Goal: Task Accomplishment & Management: Complete application form

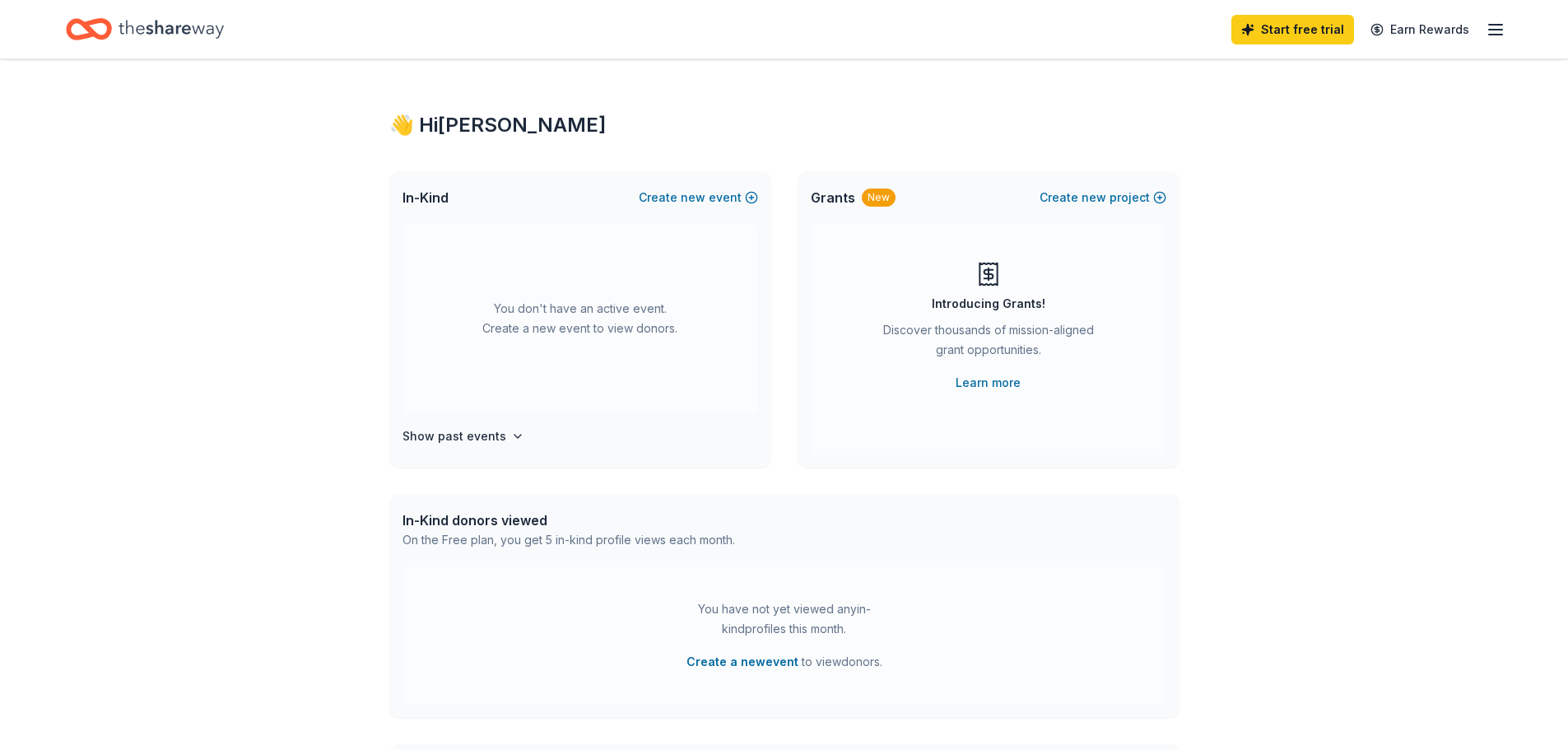
click at [160, 16] on icon "Home" at bounding box center [171, 28] width 106 height 34
click at [73, 35] on icon "Home" at bounding box center [81, 28] width 26 height 17
click at [108, 37] on icon "Home" at bounding box center [89, 29] width 46 height 39
click at [1500, 35] on line "button" at bounding box center [1495, 35] width 13 height 0
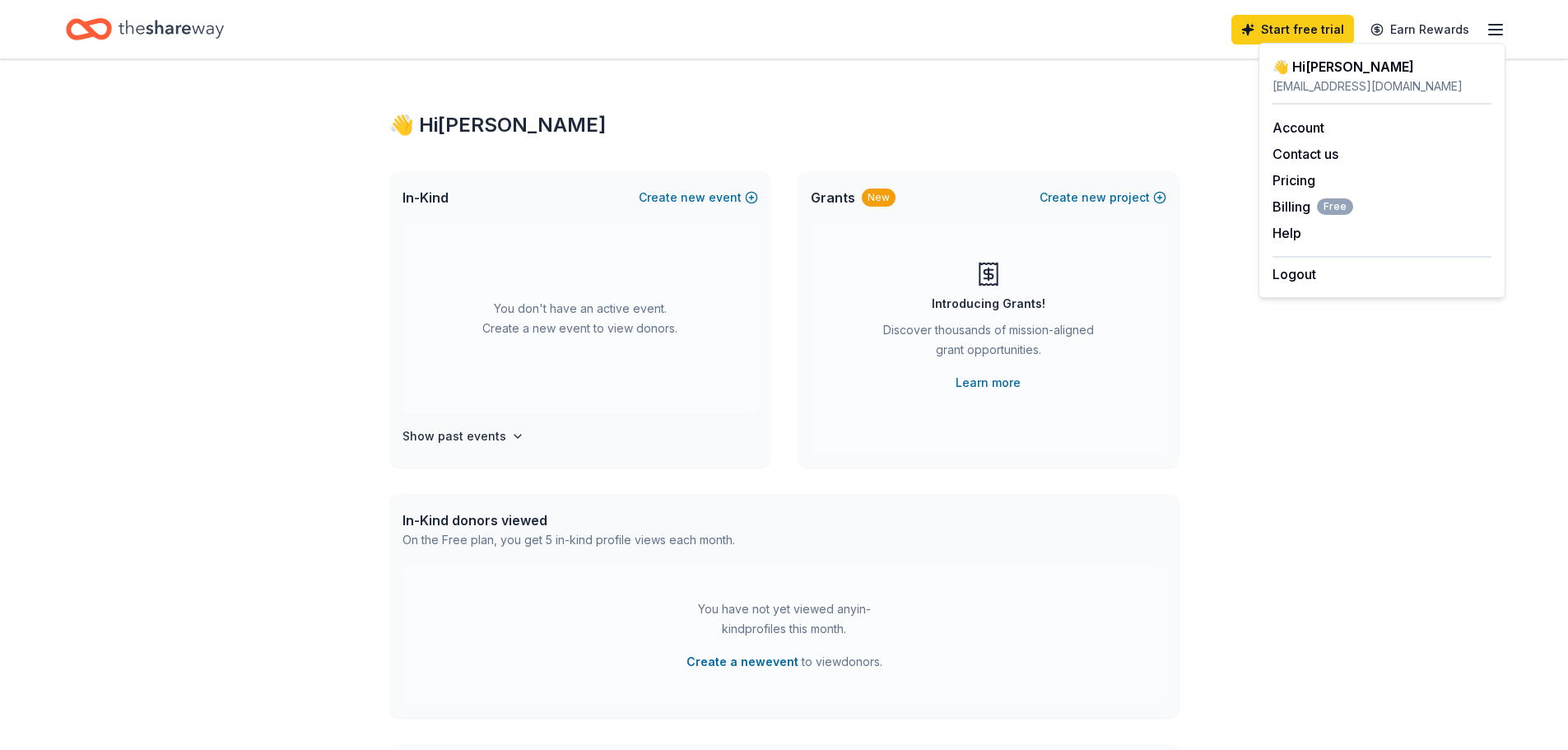
click at [1047, 31] on div "Start free trial Earn Rewards" at bounding box center [784, 29] width 1437 height 39
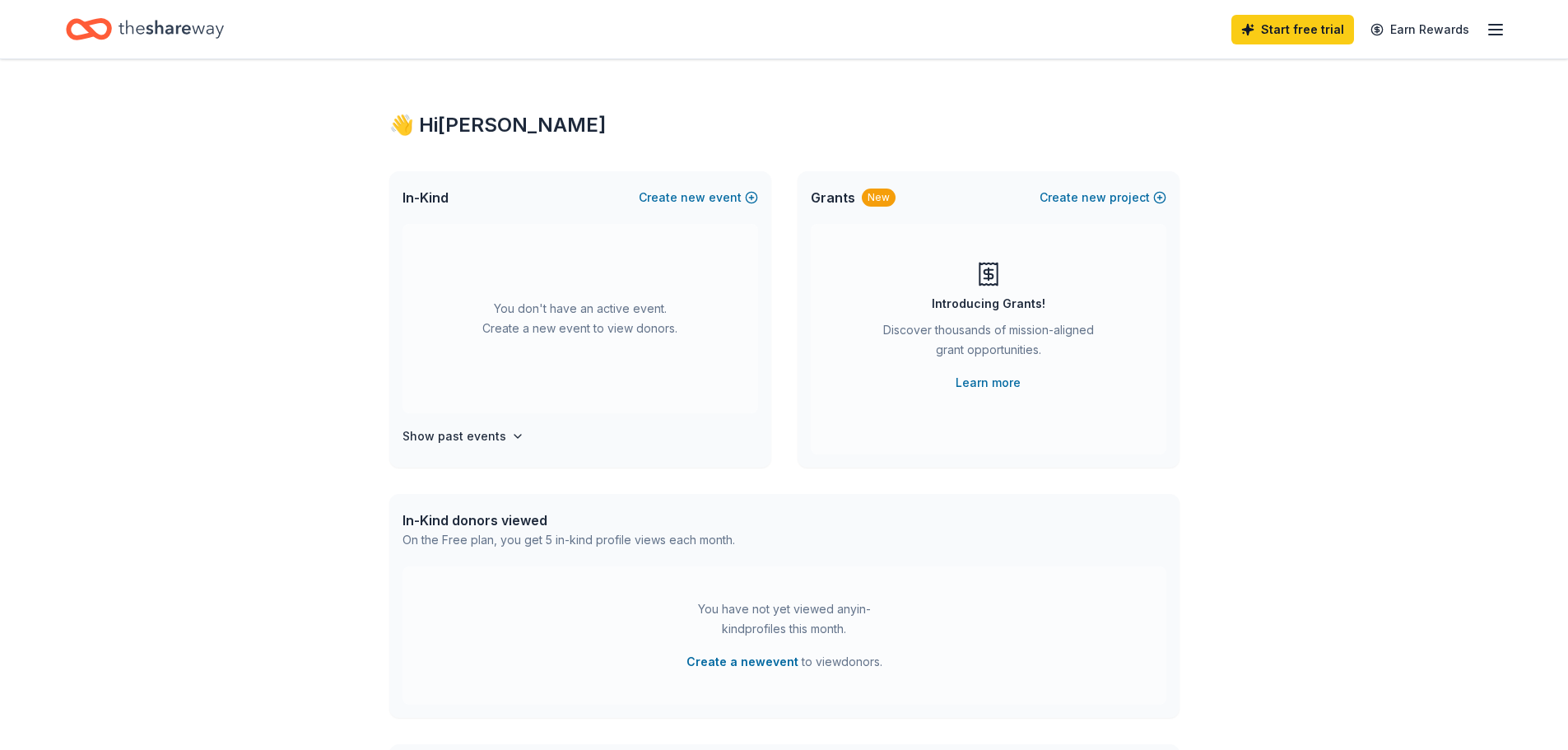
click at [175, 11] on div "Home" at bounding box center [145, 29] width 158 height 39
click at [185, 25] on icon "Home" at bounding box center [171, 28] width 106 height 34
click at [81, 32] on icon "Home" at bounding box center [89, 29] width 46 height 39
click at [463, 117] on div "👋 Hi Paula" at bounding box center [784, 125] width 790 height 27
click at [700, 202] on span "new" at bounding box center [693, 197] width 25 height 20
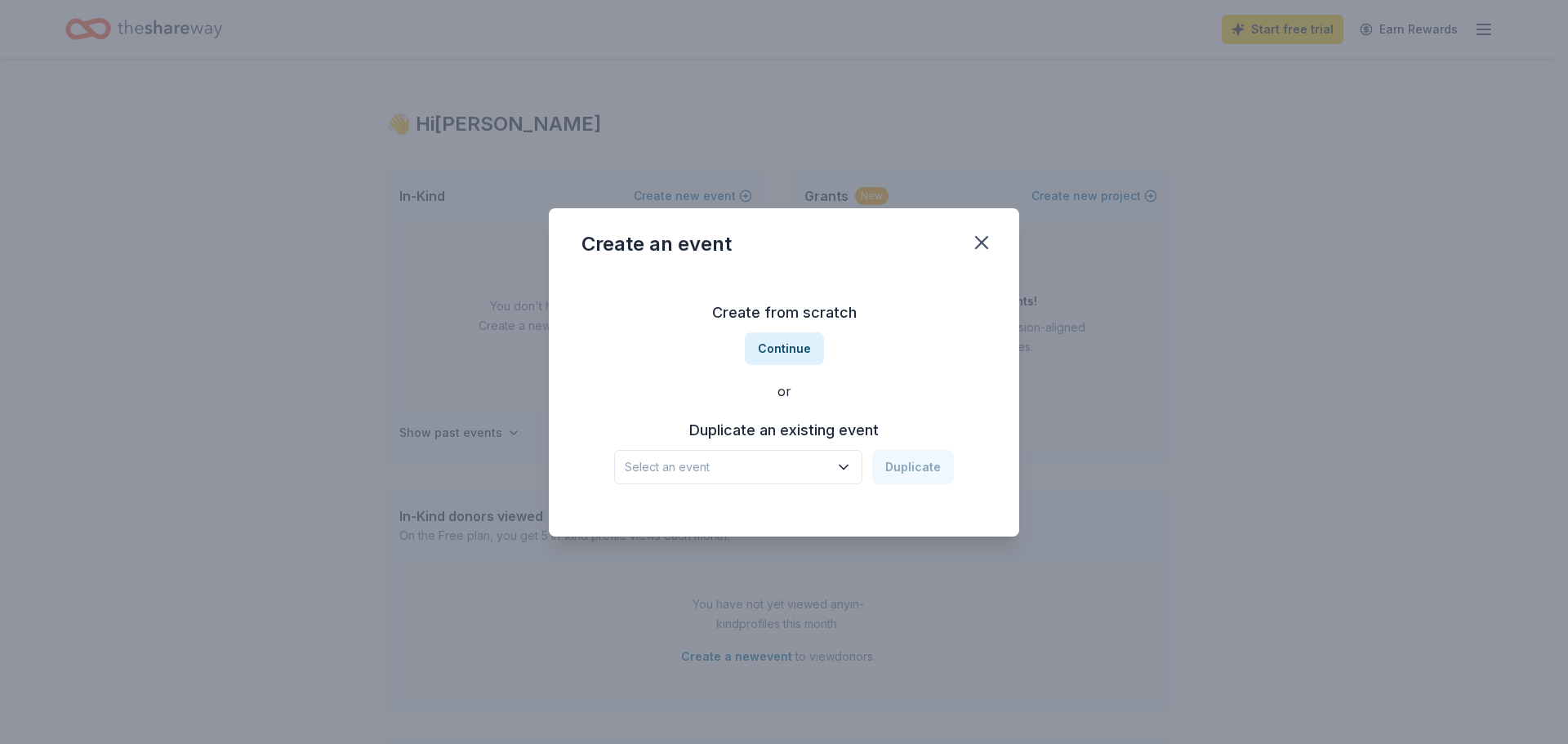
click at [830, 433] on h3 "Duplicate an existing event" at bounding box center [783, 430] width 340 height 26
click at [826, 470] on span "Select an event" at bounding box center [727, 467] width 204 height 20
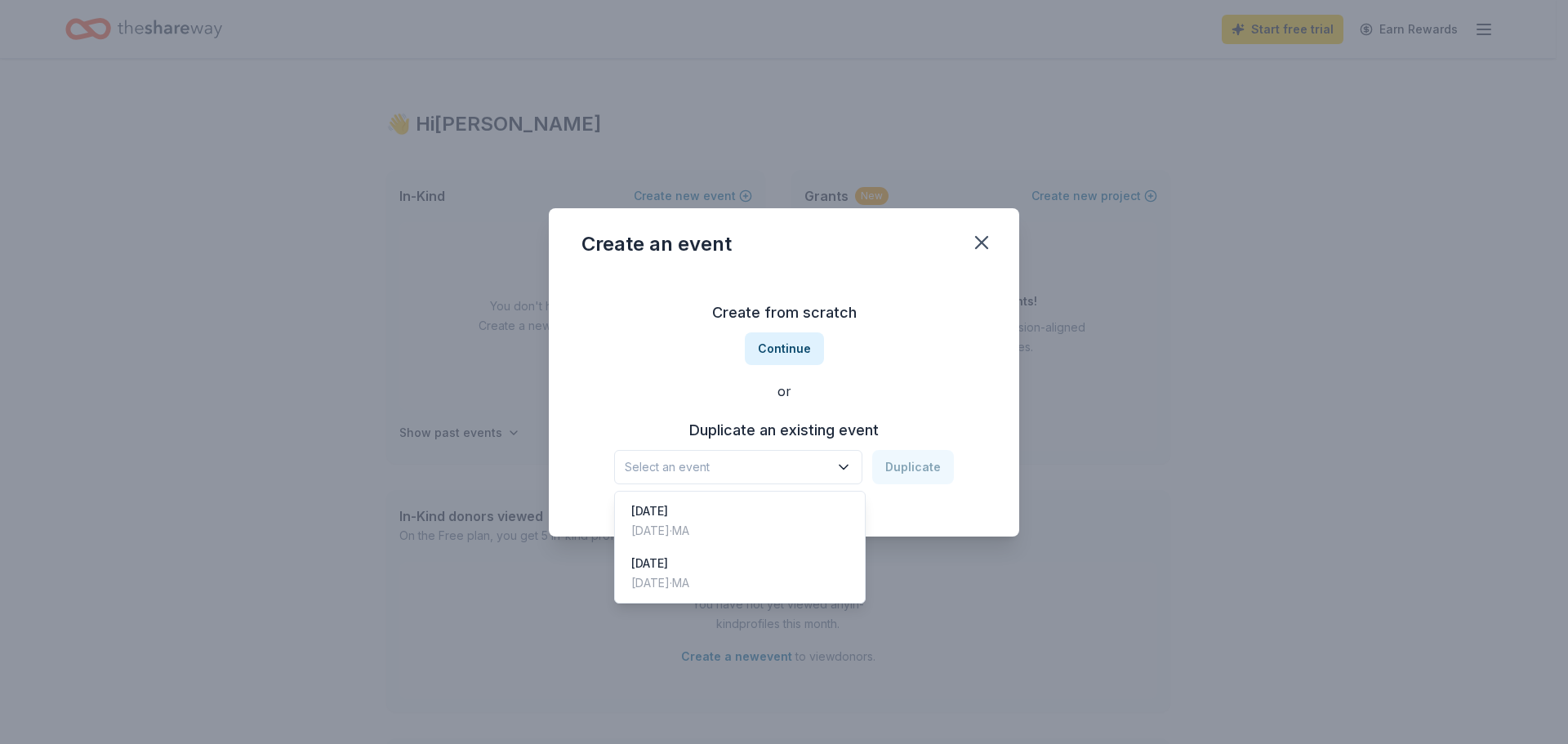
click at [807, 359] on div "Create from scratch Continue or Duplicate an existing event Select an event Dup…" at bounding box center [783, 392] width 405 height 237
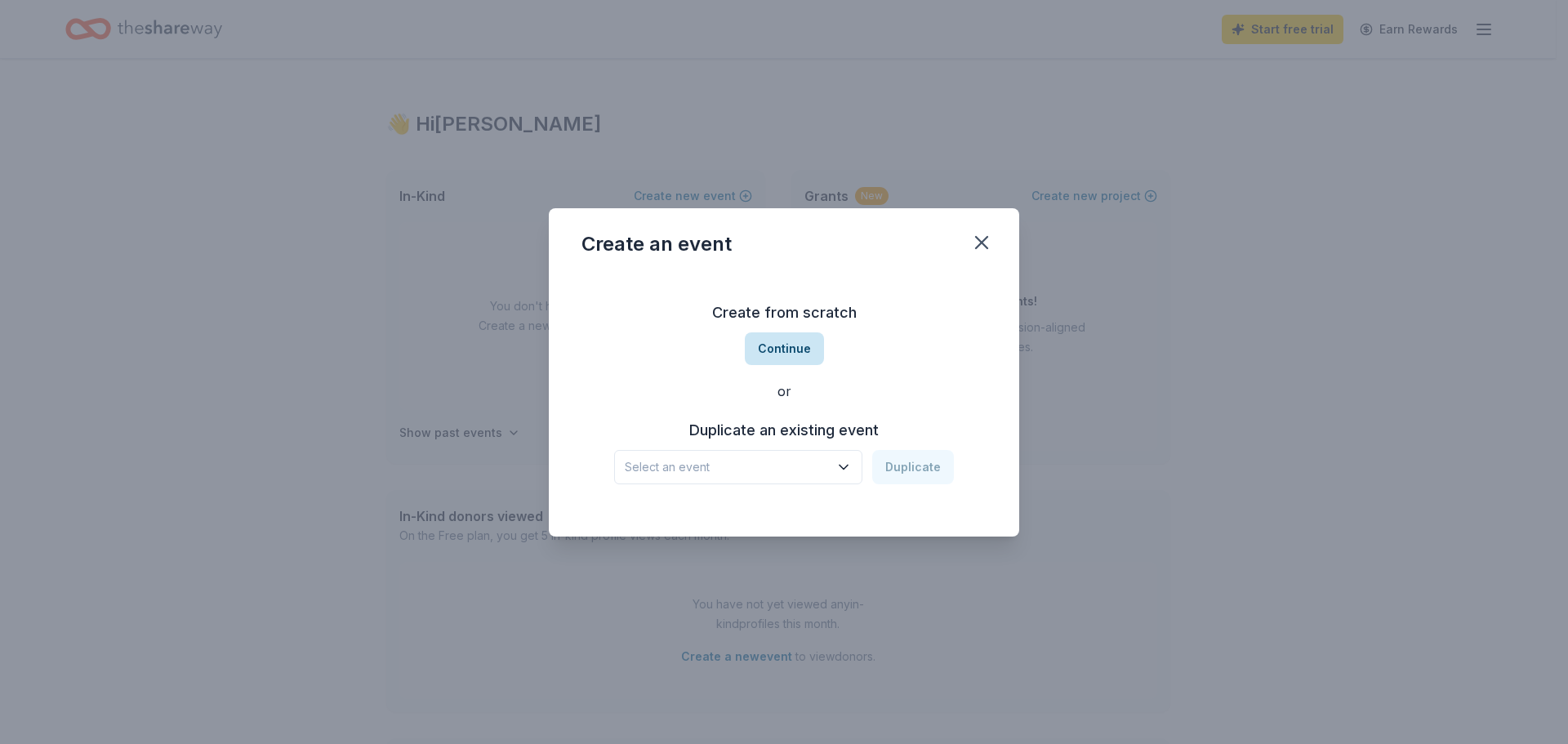
click at [789, 346] on button "Continue" at bounding box center [784, 349] width 79 height 33
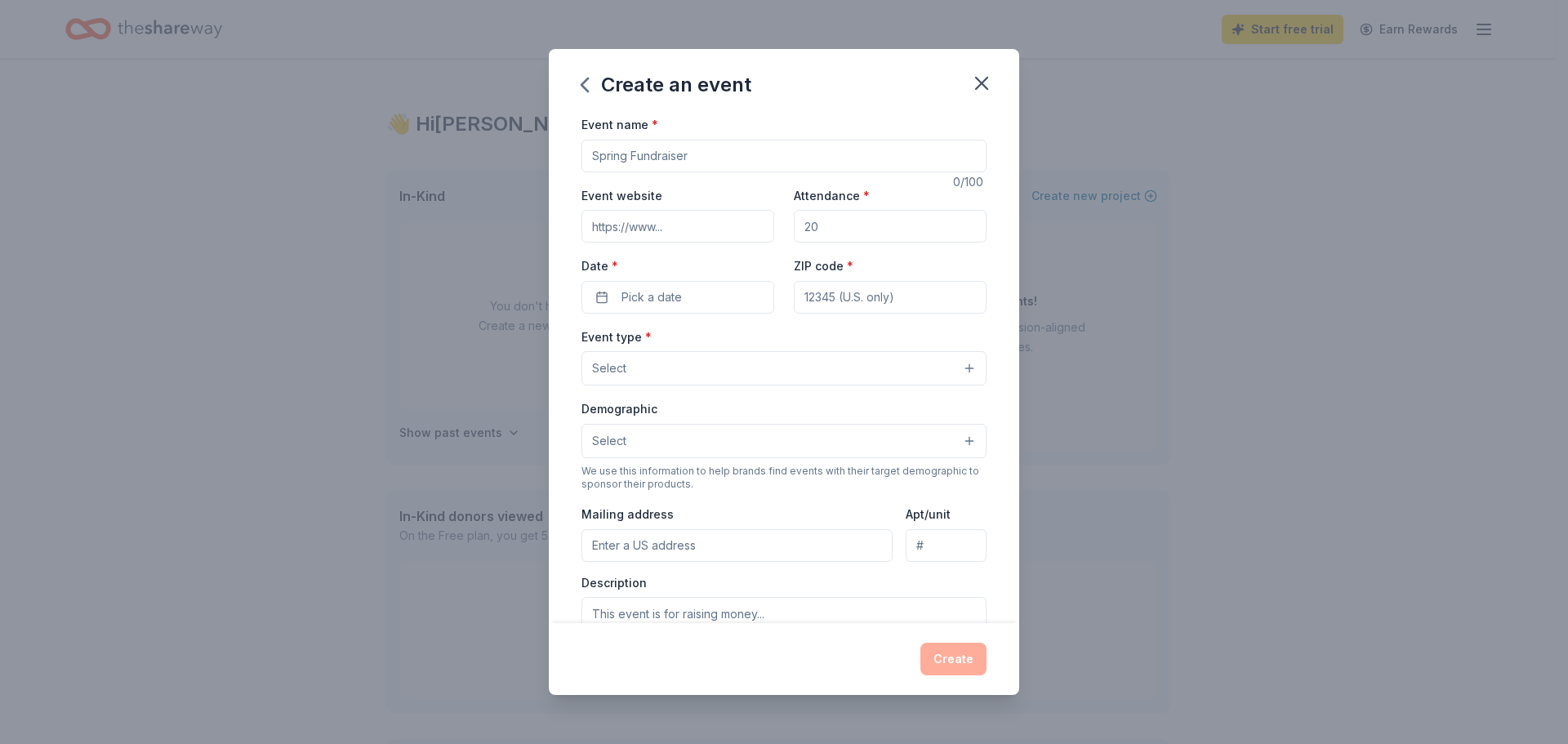
click at [708, 152] on input "Event name *" at bounding box center [783, 156] width 405 height 33
type input "[DATE] Block Party and Pet Spooktacular 2025"
click at [635, 215] on input "Event website" at bounding box center [677, 226] width 193 height 33
paste input "https://www.eastsomervillemainstreets.org/halloween-block-party"
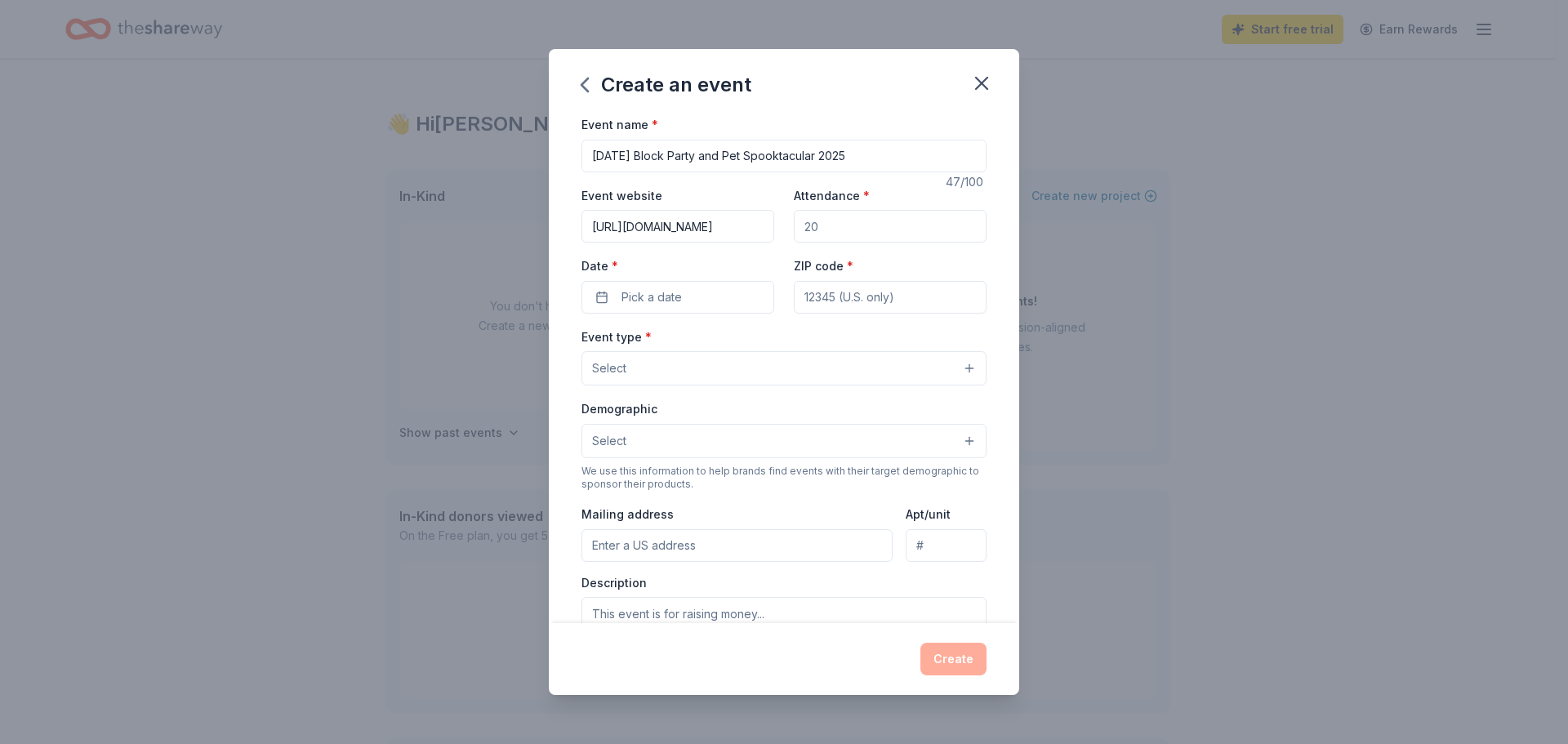
type input "https://www.eastsomervillemainstreets.org/halloween-block-party"
click at [831, 234] on input "Attendance *" at bounding box center [891, 226] width 193 height 33
drag, startPoint x: 855, startPoint y: 230, endPoint x: 768, endPoint y: 235, distance: 87.1
click at [768, 235] on div "Event website https://www.eastsomervillemainstreets.org/halloween-block-party A…" at bounding box center [783, 250] width 405 height 128
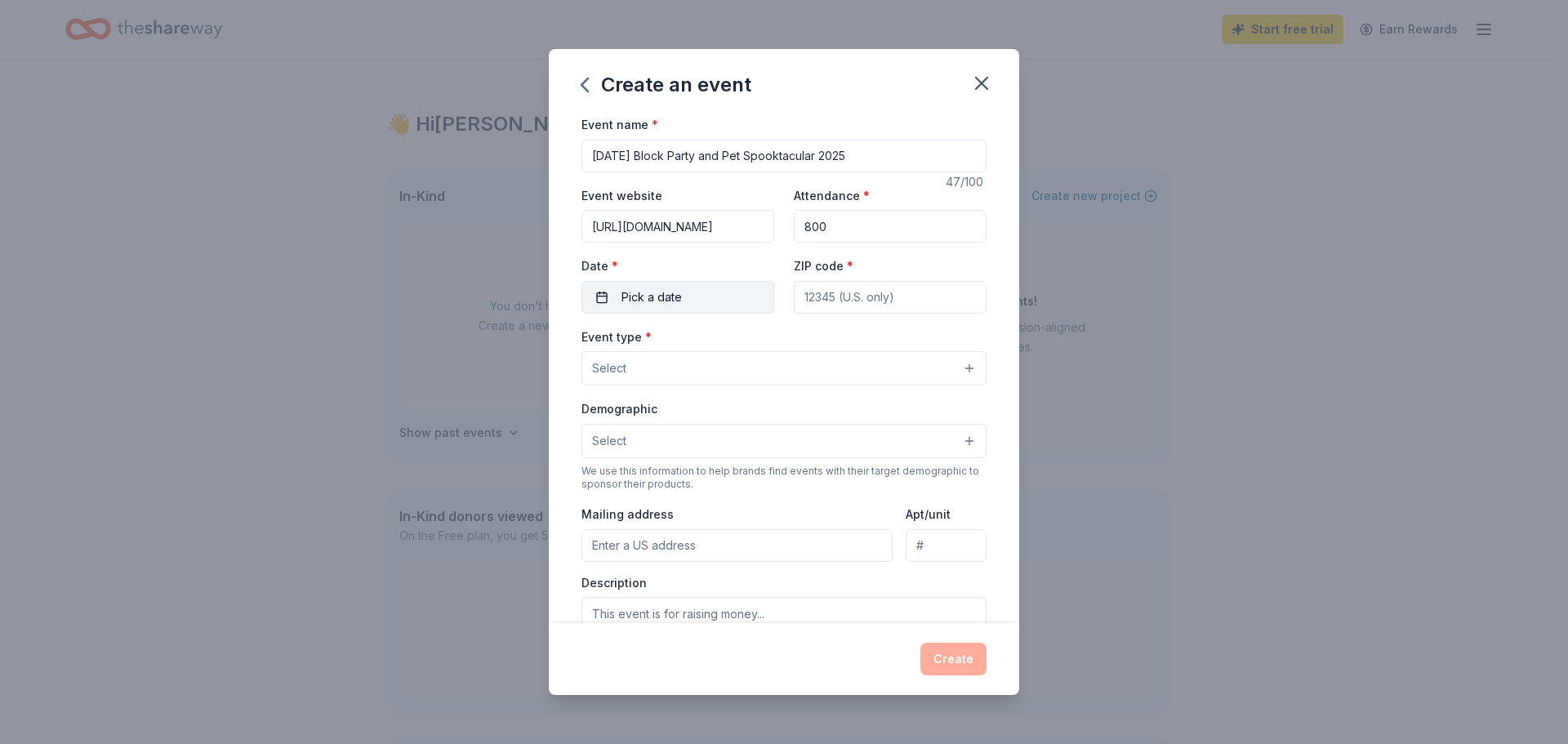
type input "800"
click at [693, 280] on button "Pick a date" at bounding box center [677, 297] width 193 height 33
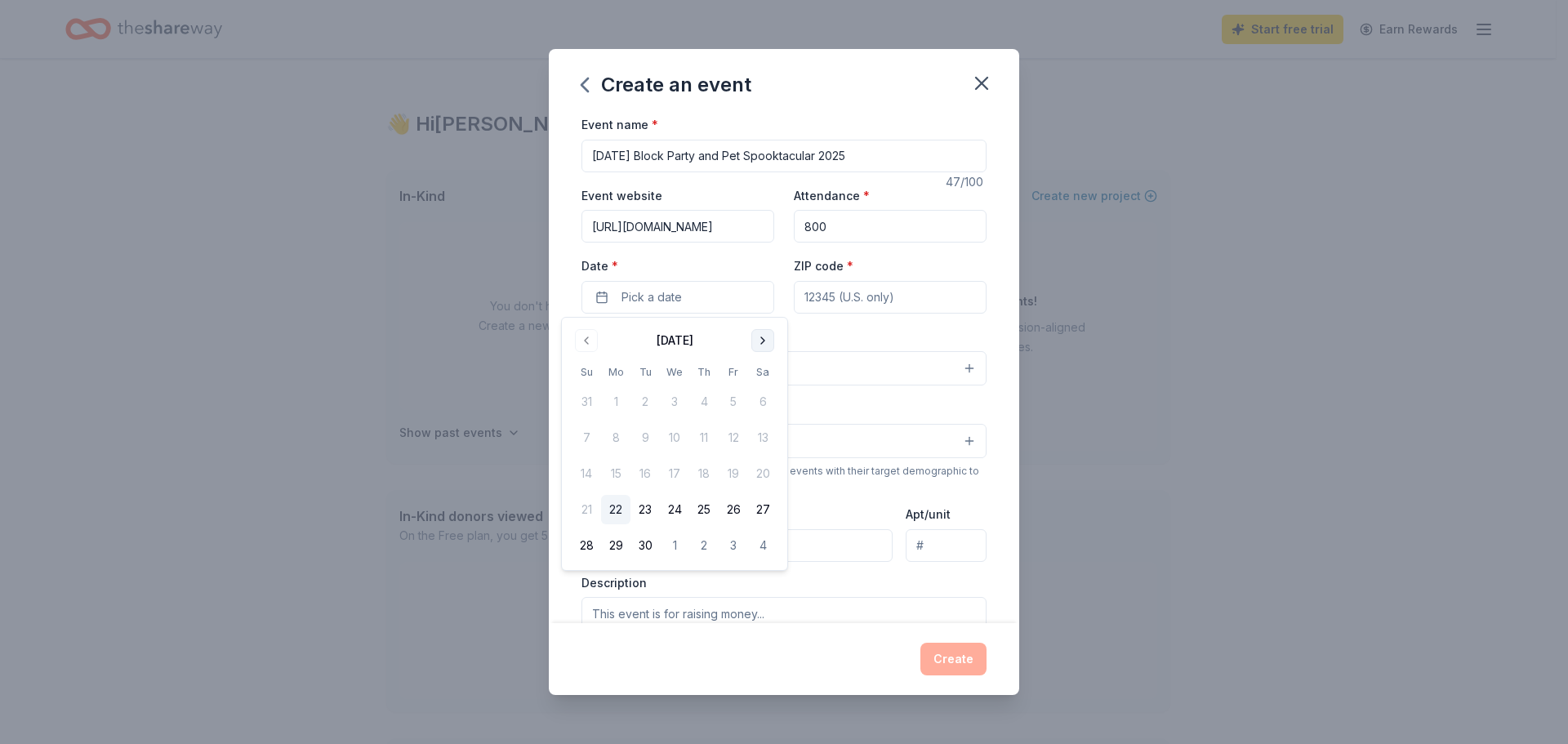
click at [762, 338] on button "Go to next month" at bounding box center [762, 340] width 23 height 23
click at [759, 508] on button "25" at bounding box center [762, 509] width 29 height 29
click at [837, 304] on input "ZIP code *" at bounding box center [891, 297] width 193 height 33
type input "02145"
click at [721, 363] on button "Select" at bounding box center [783, 369] width 405 height 35
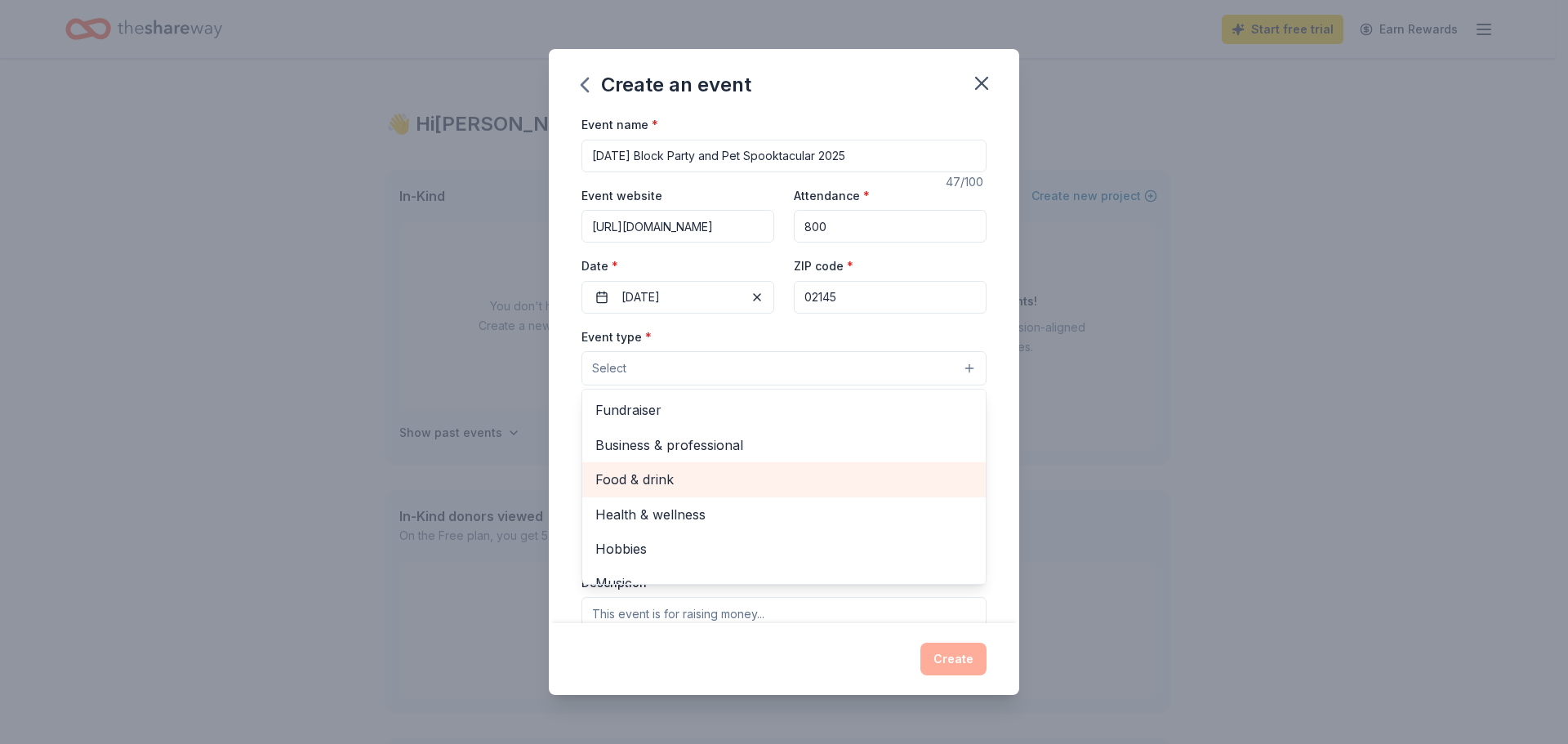
click at [714, 483] on span "Food & drink" at bounding box center [784, 479] width 377 height 21
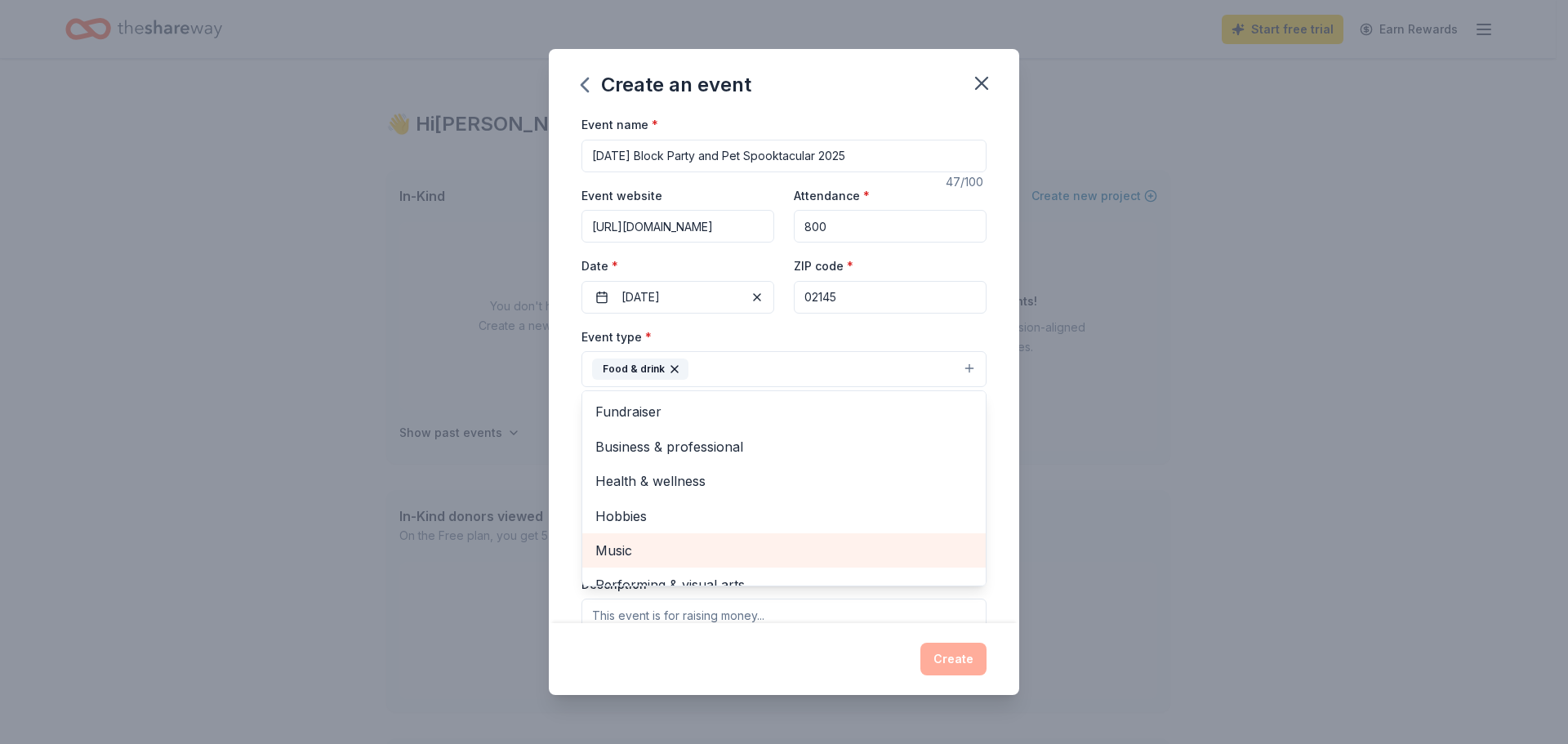
click at [658, 556] on span "Music" at bounding box center [784, 550] width 377 height 21
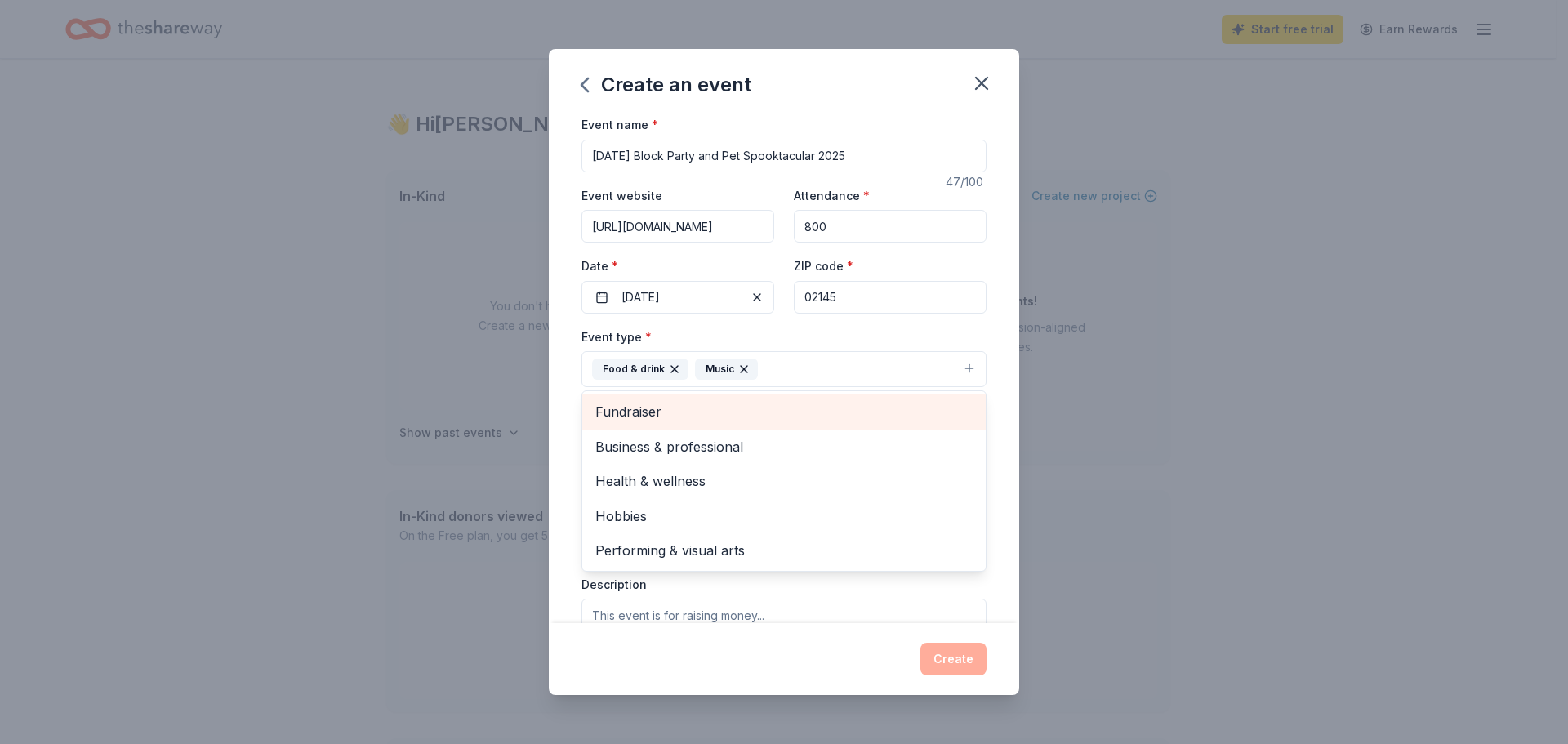
click at [736, 417] on span "Fundraiser" at bounding box center [784, 411] width 377 height 21
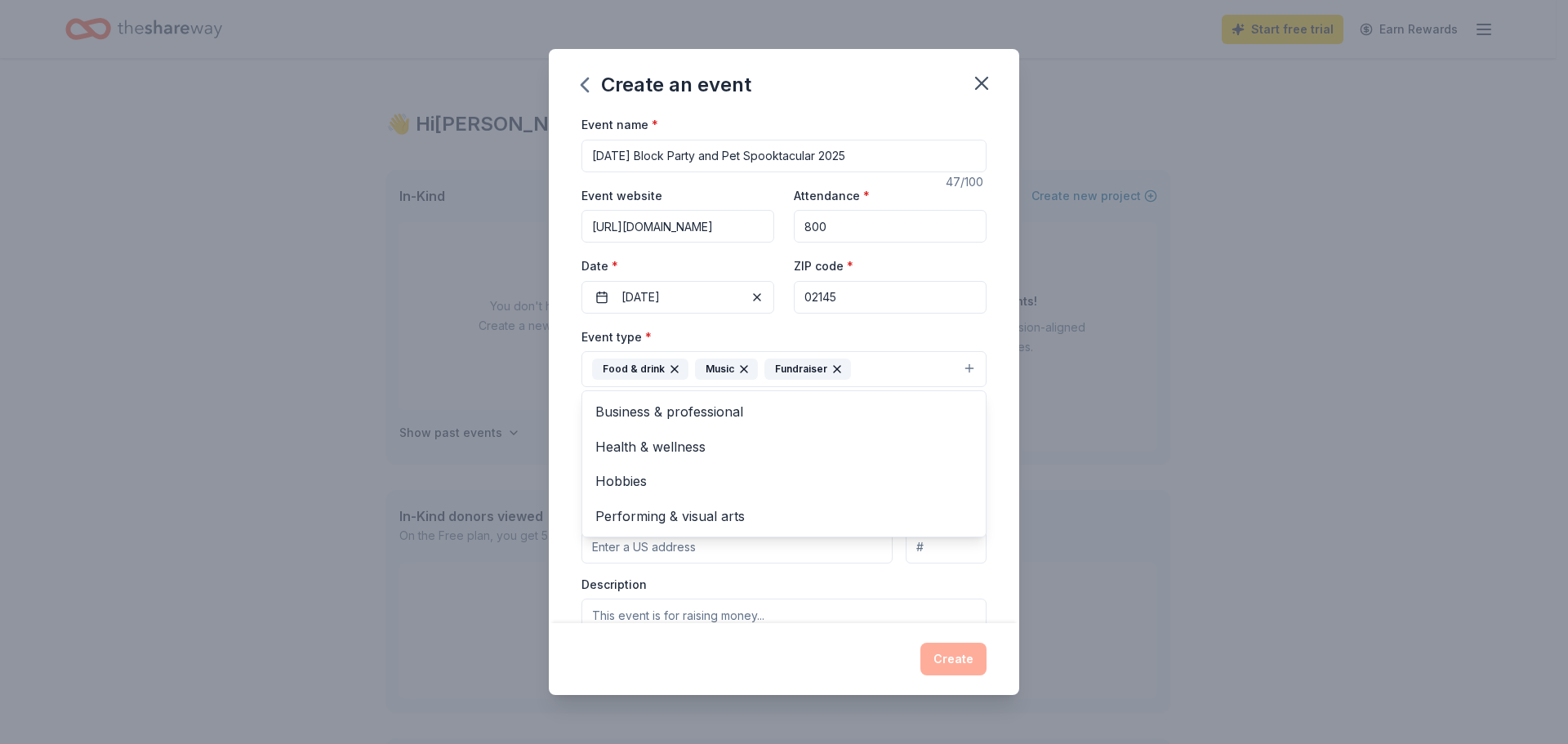
click at [990, 419] on div "Event name * Halloween Block Party and Pet Spooktacular 2025 47 /100 Event webs…" at bounding box center [784, 369] width 470 height 509
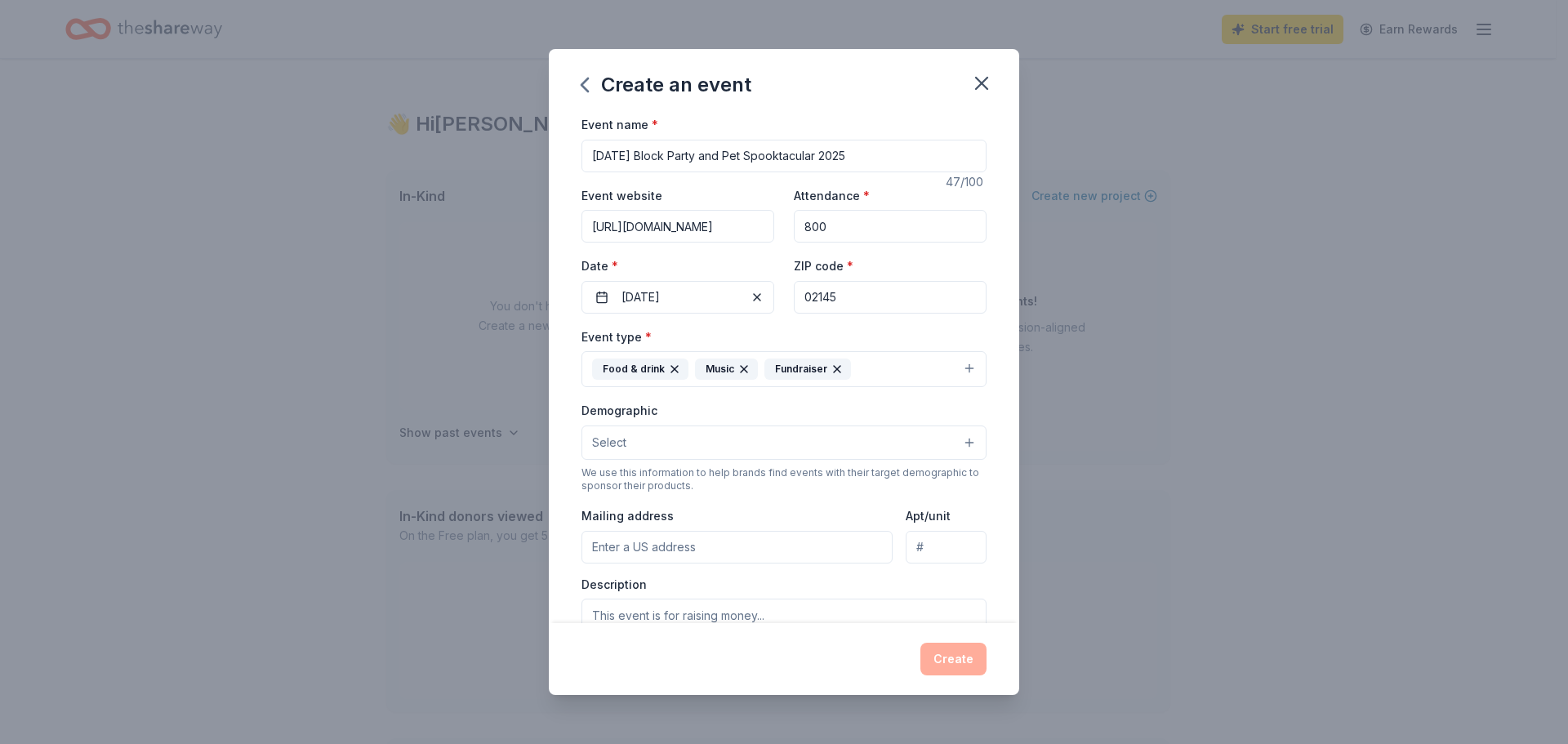
click at [748, 440] on button "Select" at bounding box center [783, 443] width 405 height 35
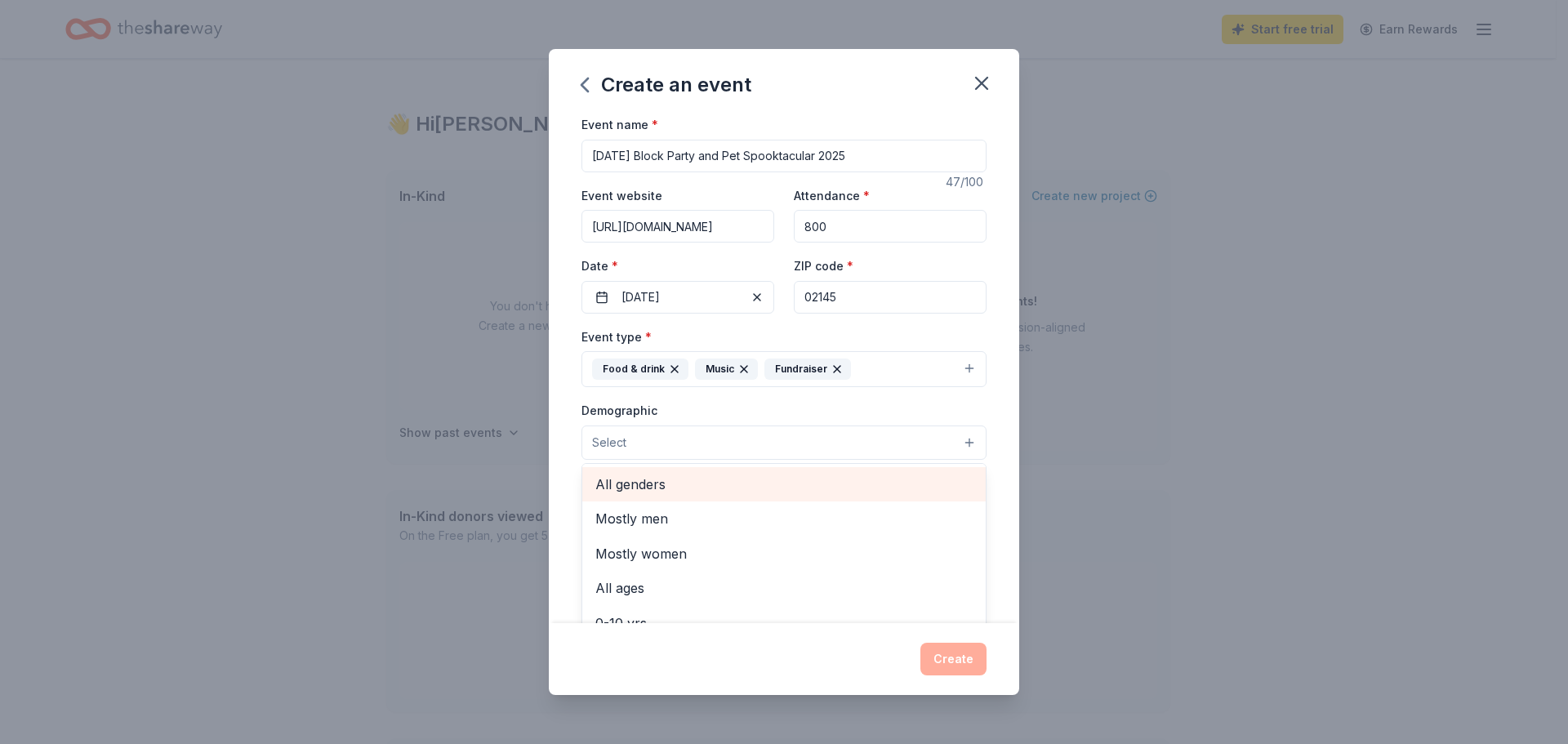
click at [724, 479] on span "All genders" at bounding box center [784, 484] width 377 height 21
click at [993, 415] on div "Event name * Halloween Block Party and Pet Spooktacular 2025 47 /100 Event webs…" at bounding box center [784, 369] width 470 height 509
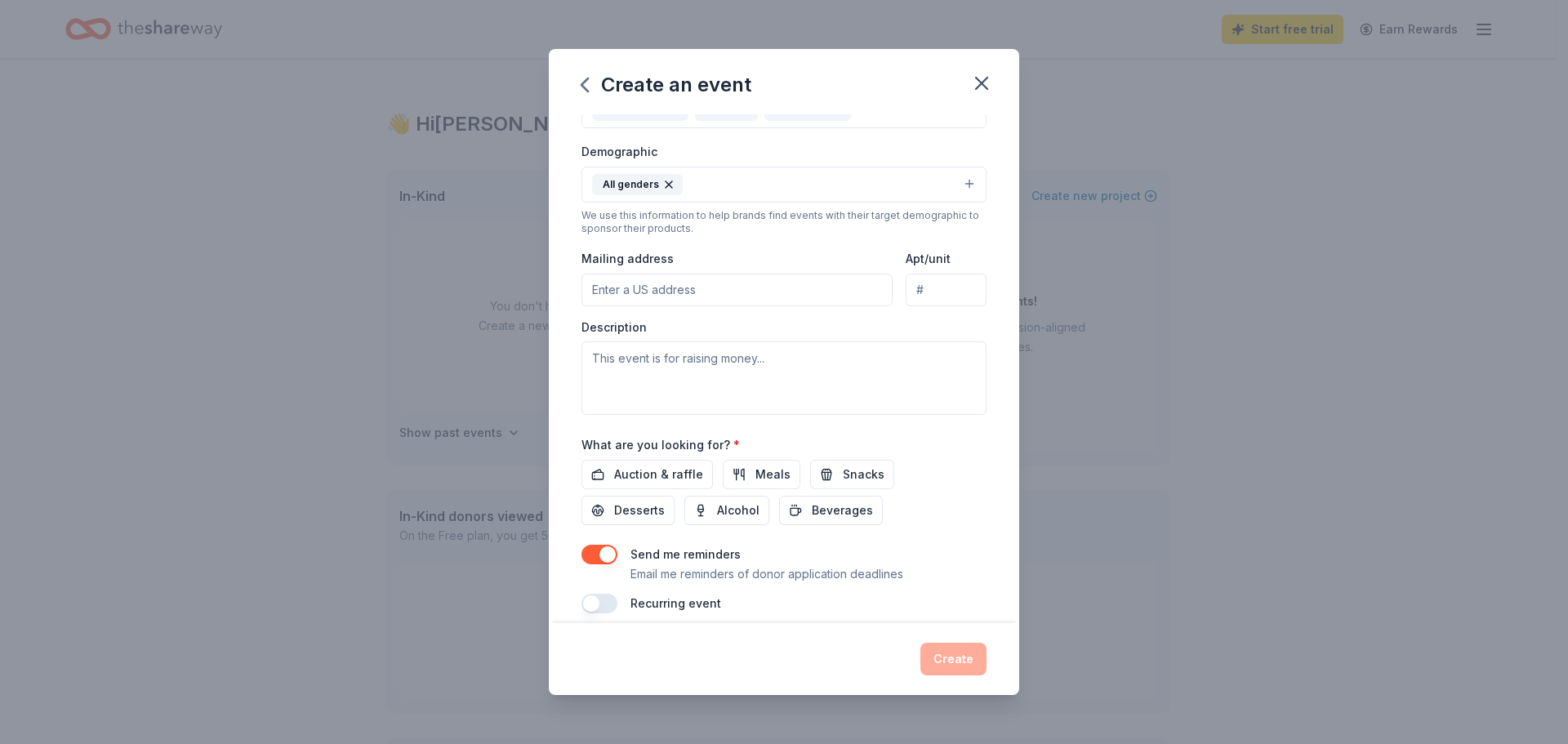
scroll to position [272, 0]
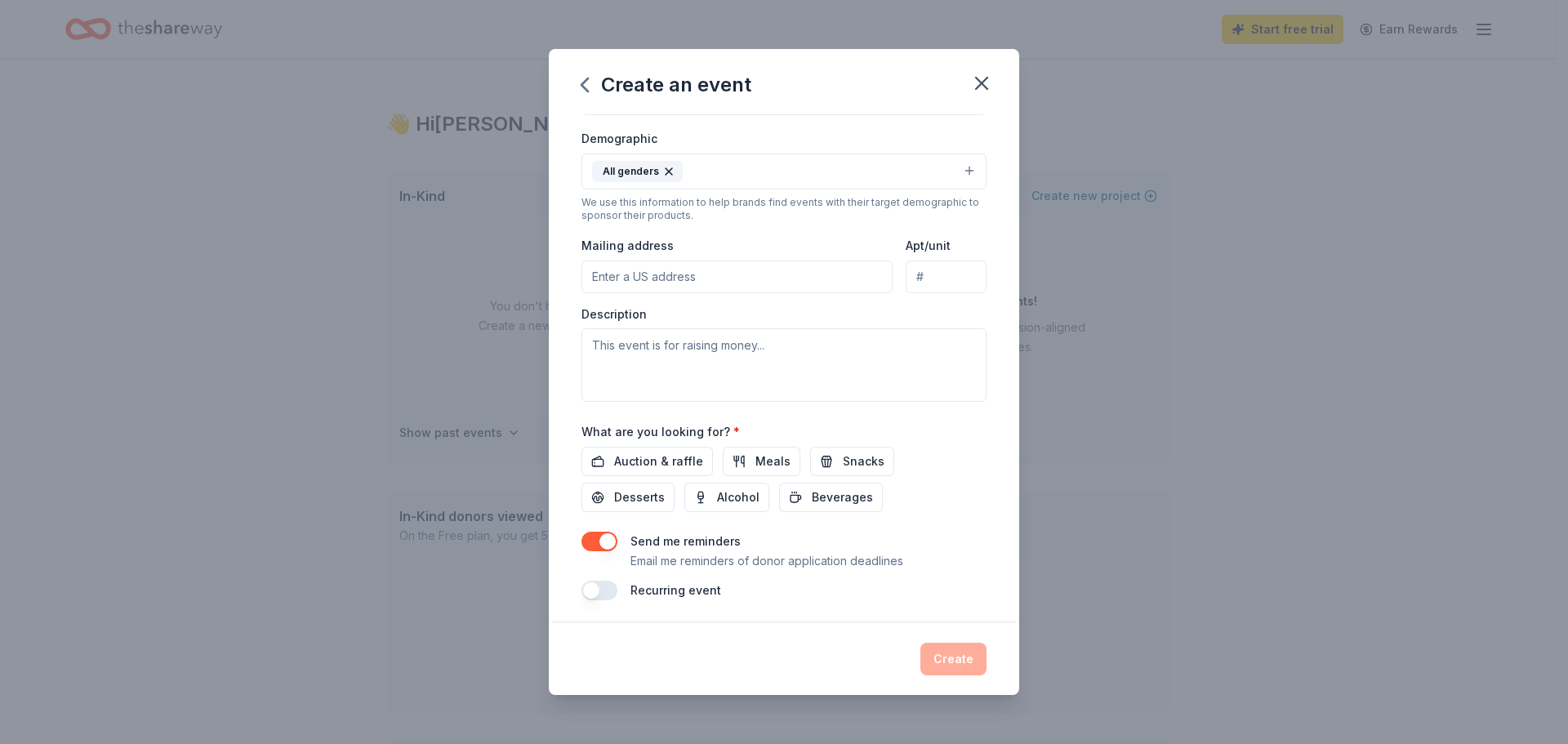
click at [726, 282] on input "Mailing address" at bounding box center [737, 277] width 311 height 33
type input "149 broadway East Somerville"
click at [726, 360] on textarea at bounding box center [783, 364] width 405 height 74
click at [808, 381] on textarea at bounding box center [783, 364] width 405 height 74
paste textarea "We’re thrilled to bring back one of East Somerville’s favorite traditions — the…"
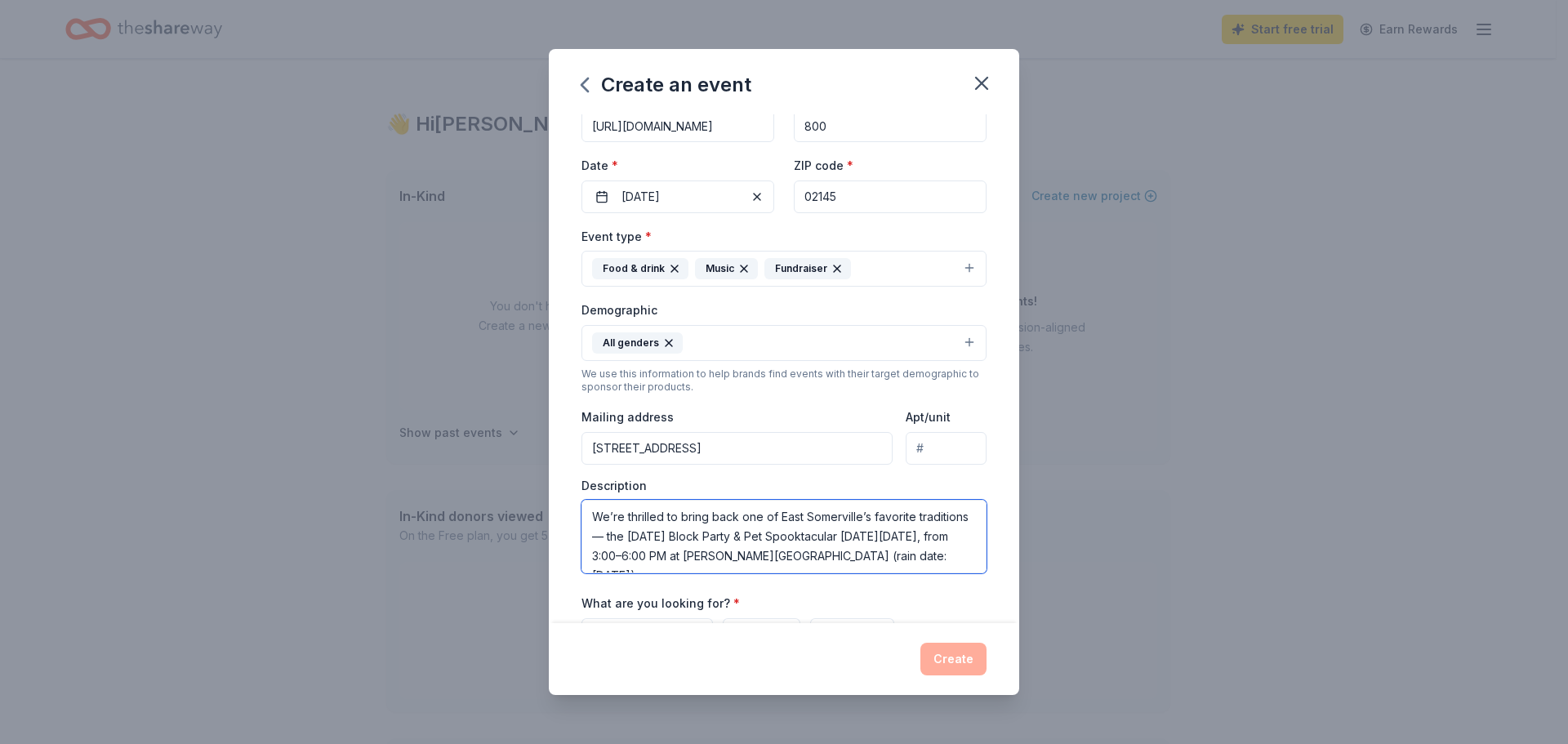
scroll to position [0, 0]
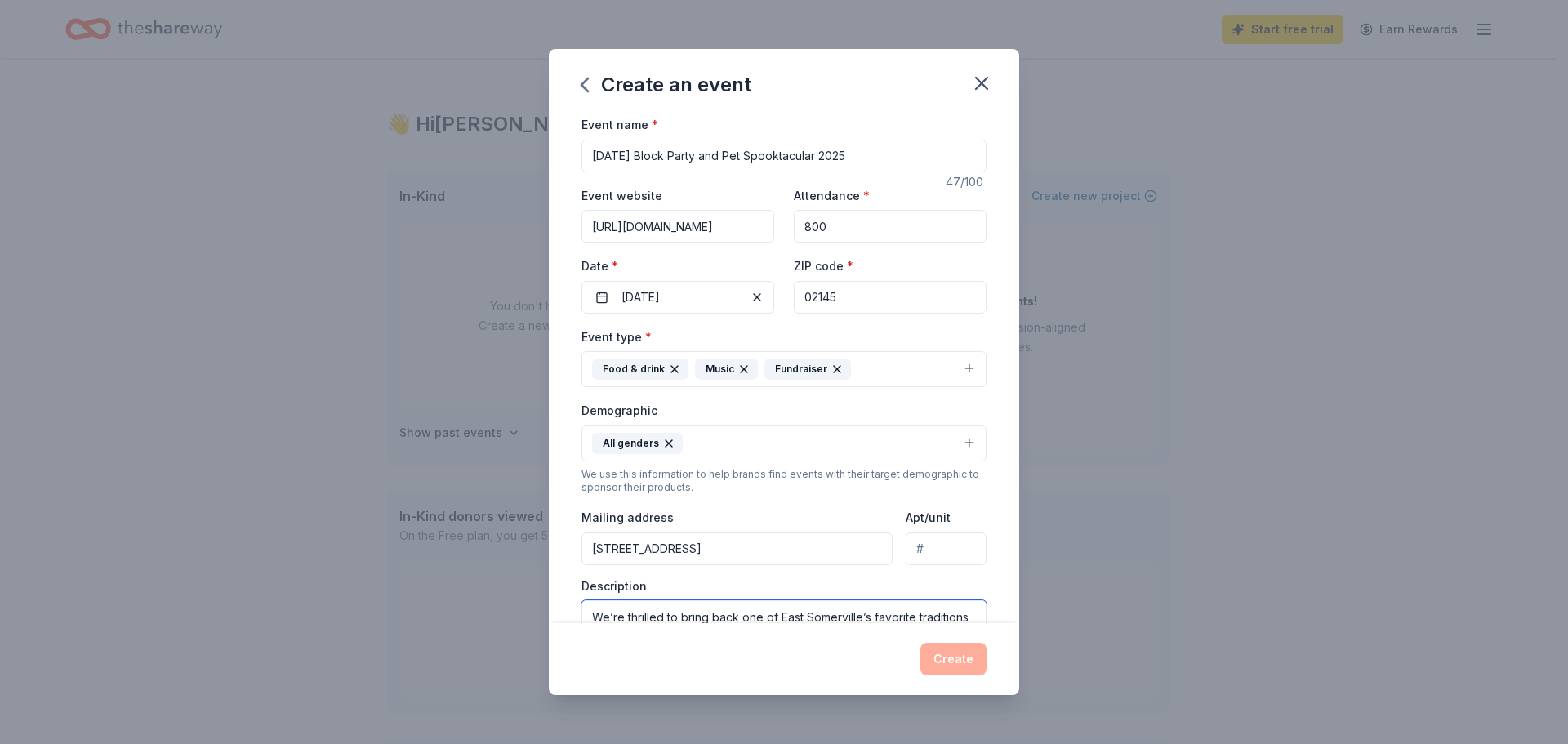
type textarea "We’re thrilled to bring back one of East Somerville’s favorite traditions — the…"
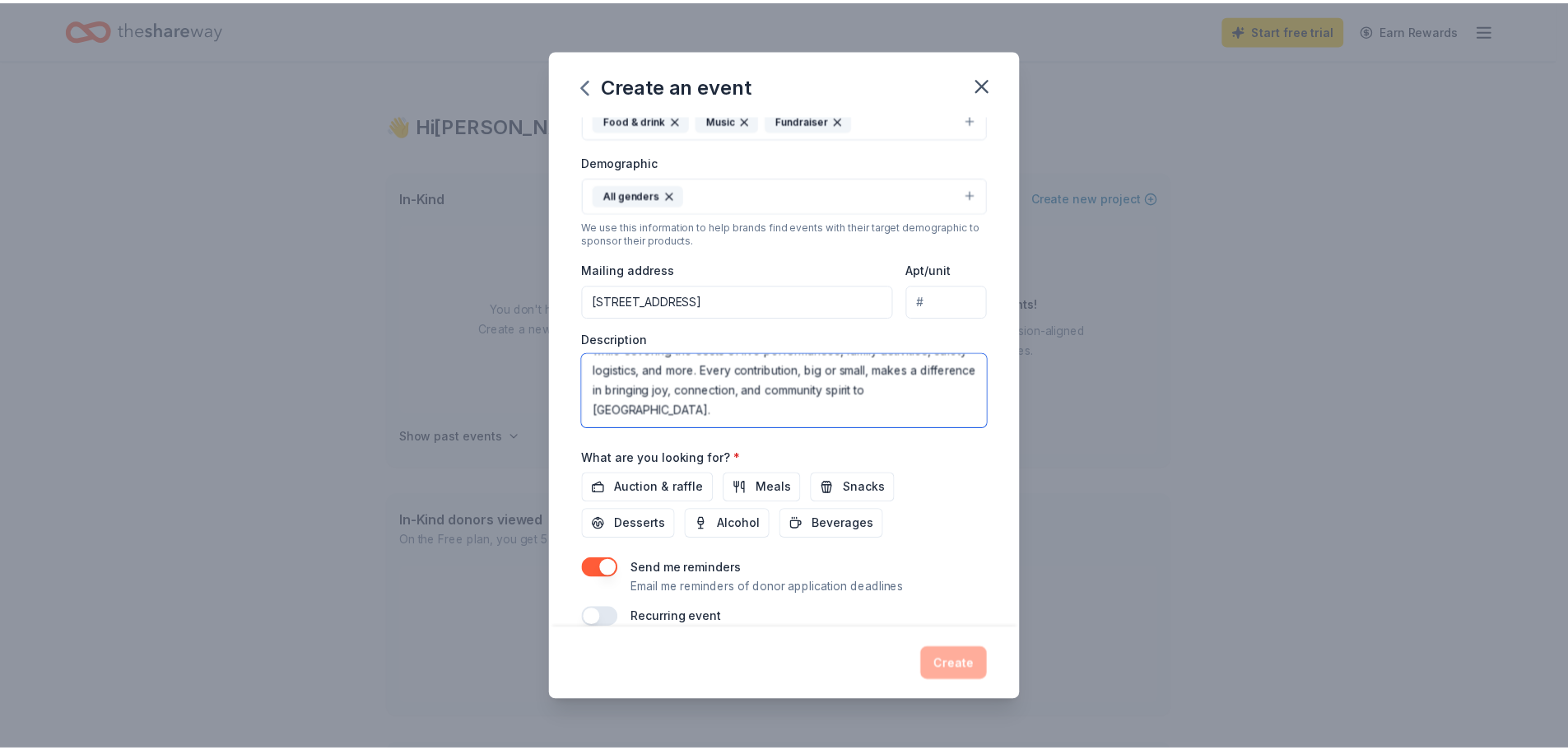
scroll to position [277, 0]
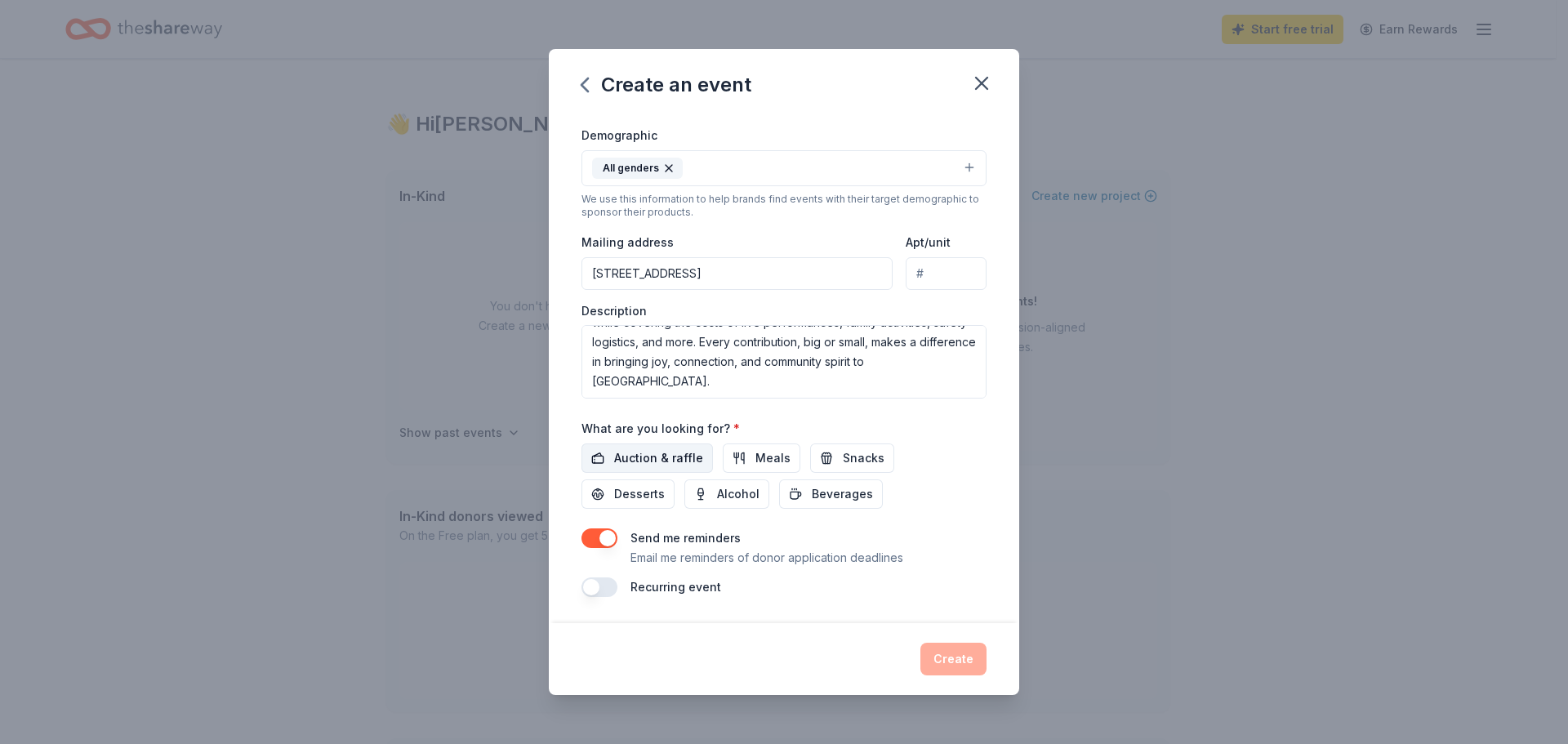
click at [675, 456] on span "Auction & raffle" at bounding box center [658, 458] width 89 height 20
click at [856, 456] on span "Snacks" at bounding box center [863, 458] width 42 height 20
click at [842, 463] on span "Snacks" at bounding box center [863, 458] width 42 height 20
click at [961, 658] on button "Create" at bounding box center [953, 659] width 66 height 33
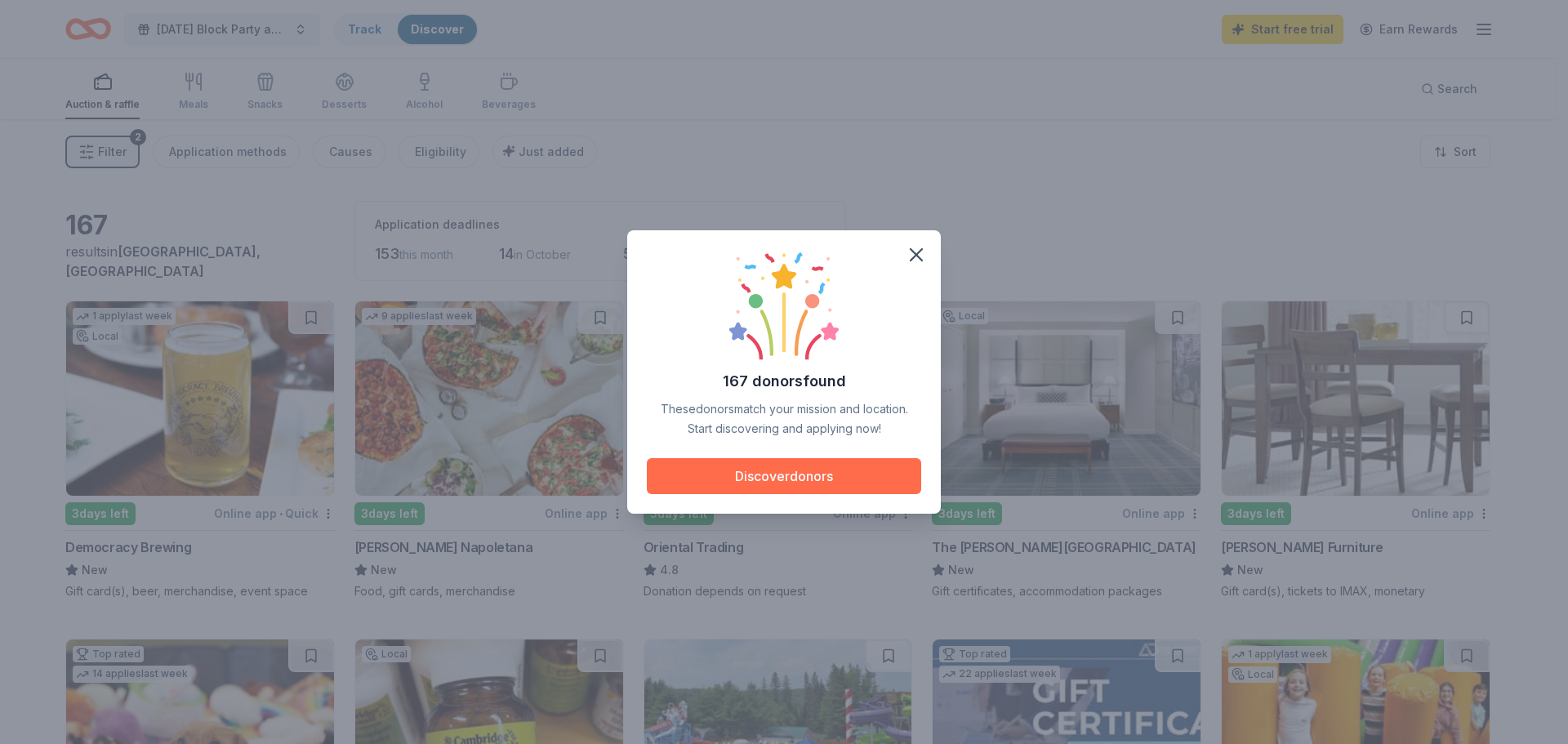
click at [878, 461] on button "Discover donors" at bounding box center [783, 475] width 274 height 36
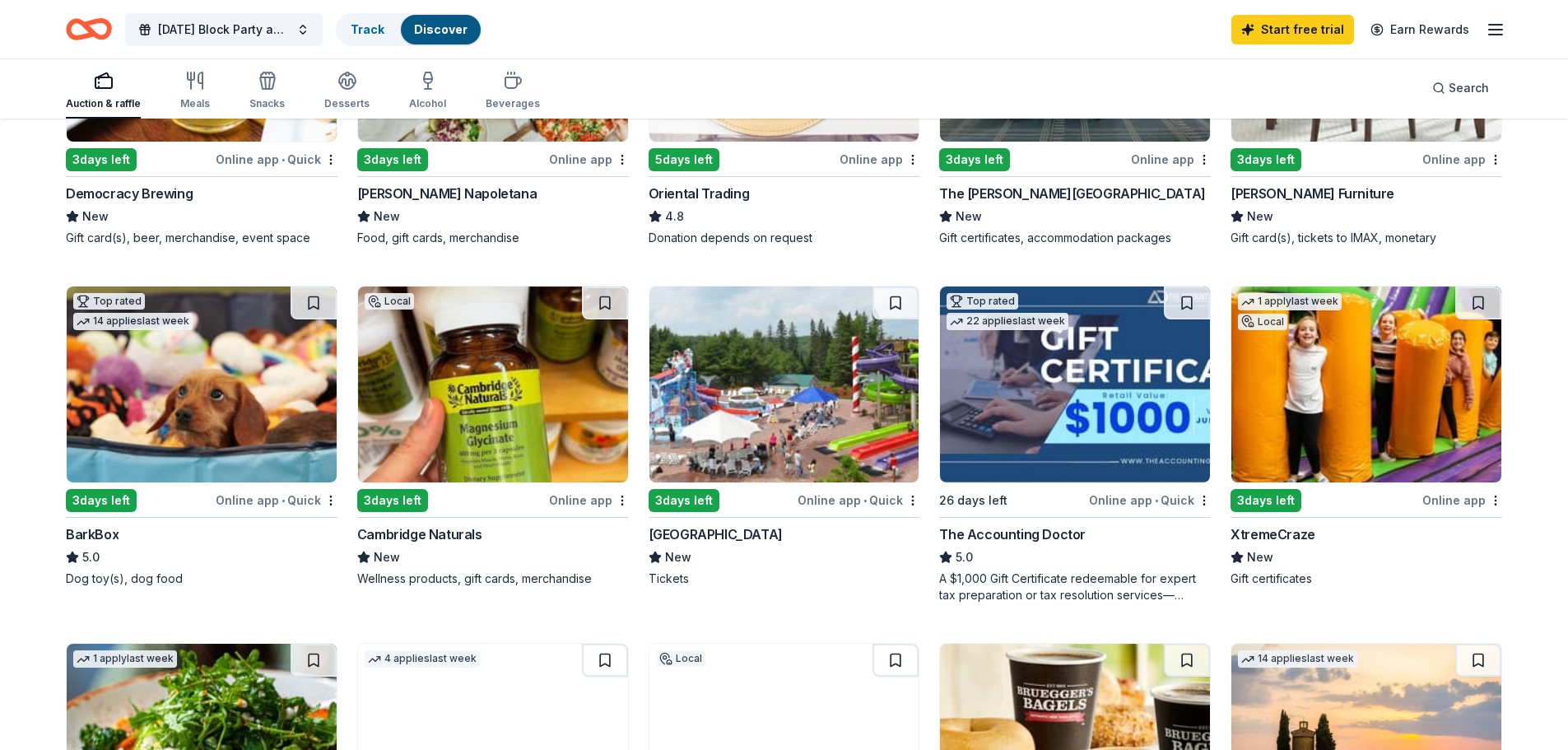
scroll to position [362, 0]
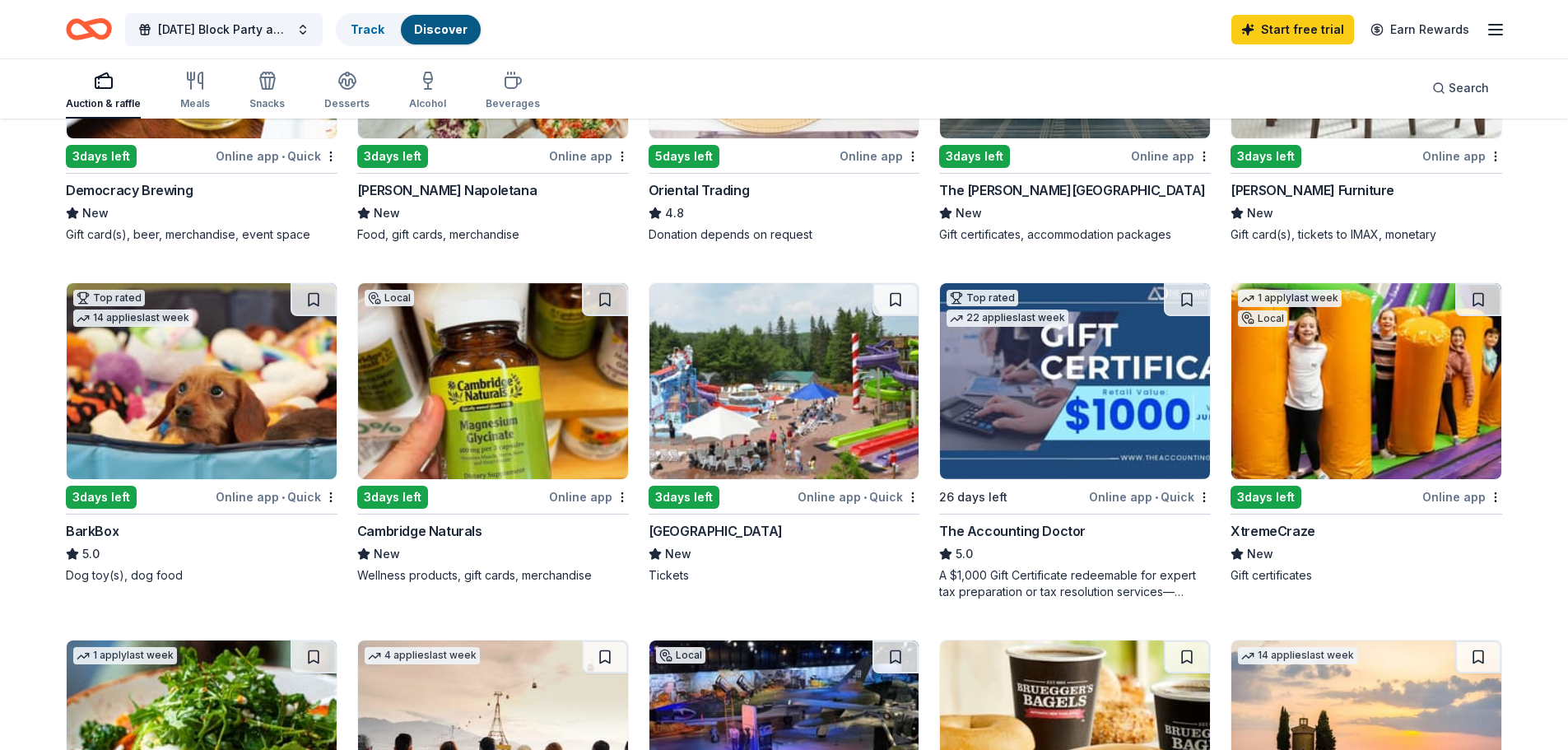
drag, startPoint x: 216, startPoint y: 402, endPoint x: 146, endPoint y: 396, distance: 70.3
click at [146, 396] on img at bounding box center [202, 380] width 270 height 196
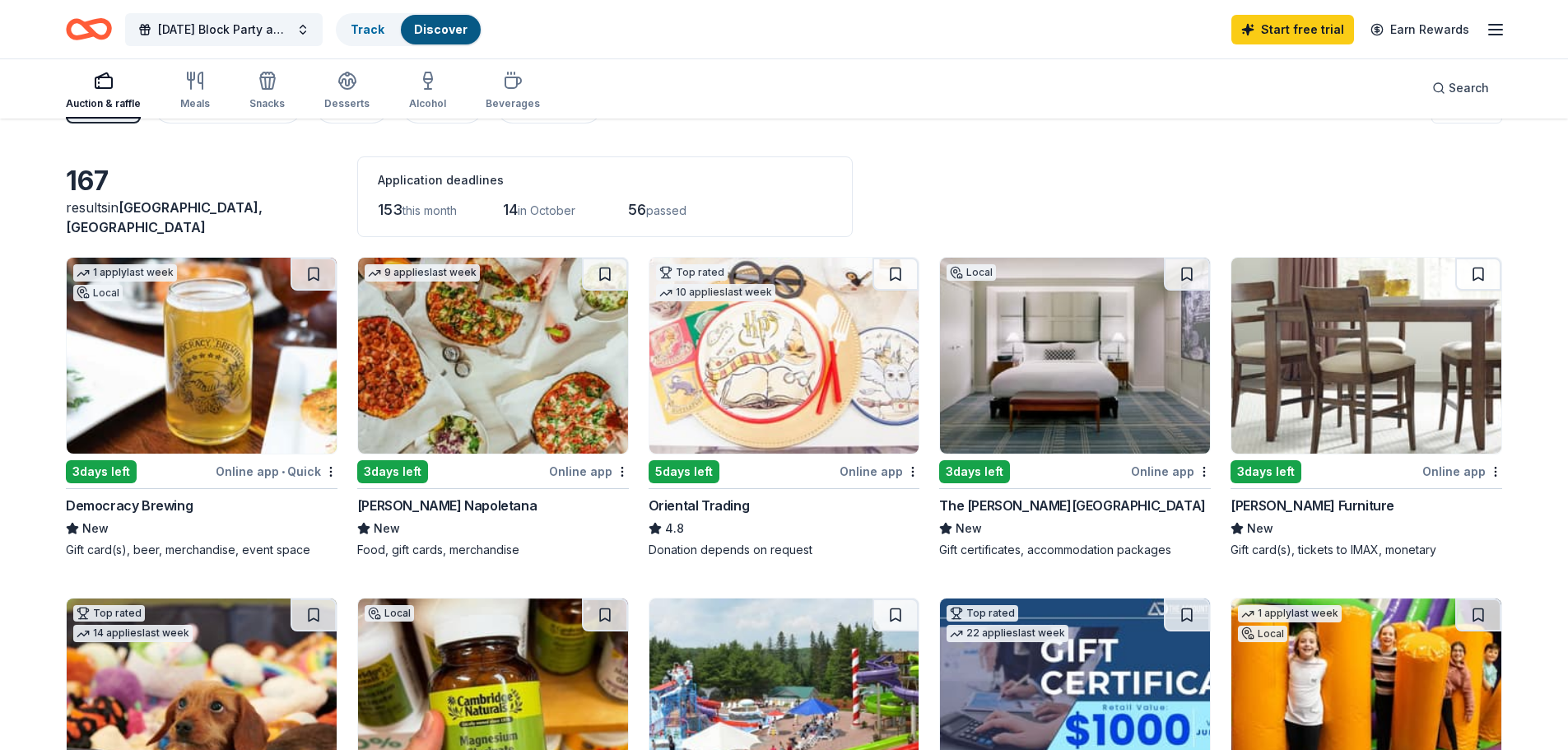
scroll to position [0, 0]
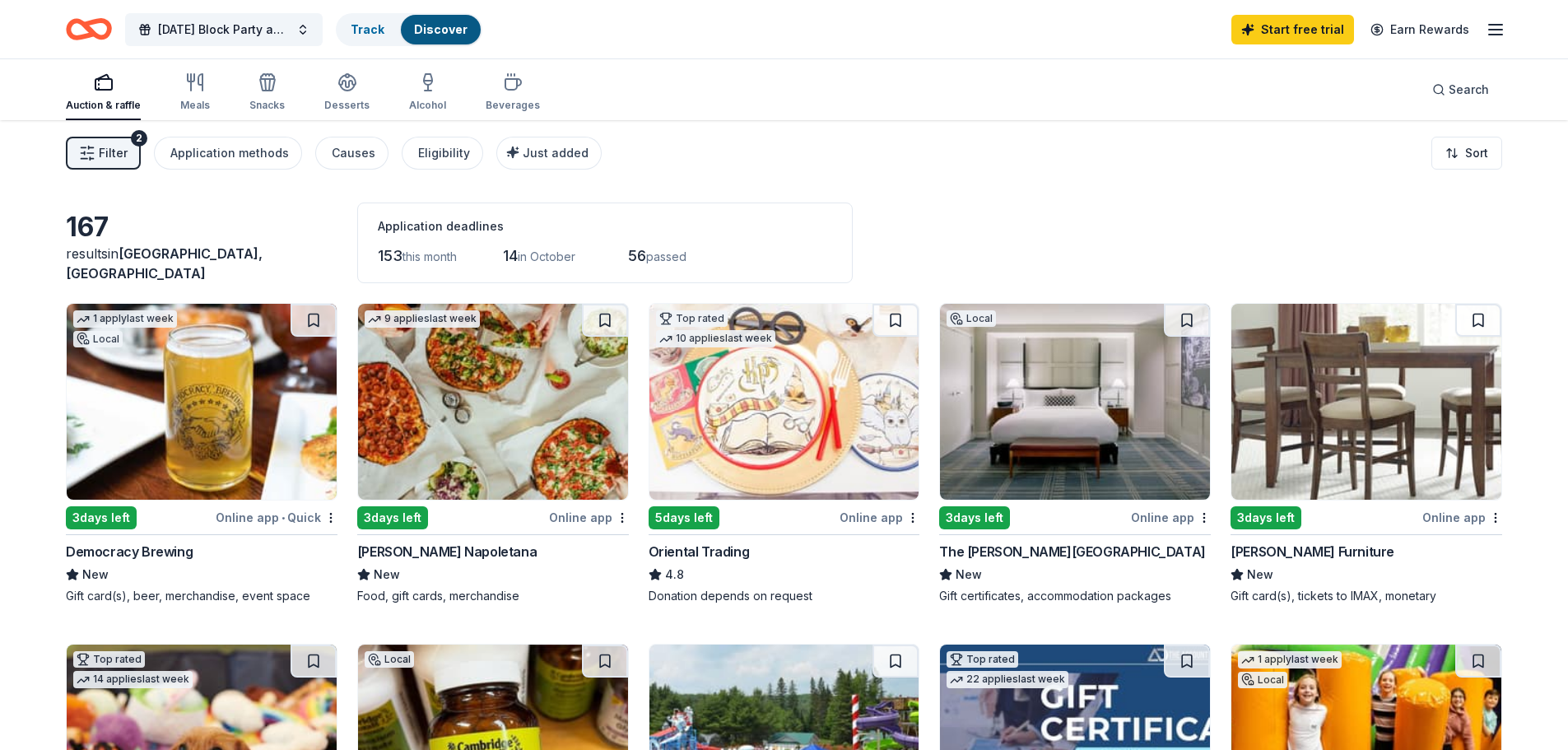
click at [1473, 147] on html "Halloween Block Party and Pet Spooktacular 2025 Track Discover Start free trial…" at bounding box center [784, 375] width 1568 height 750
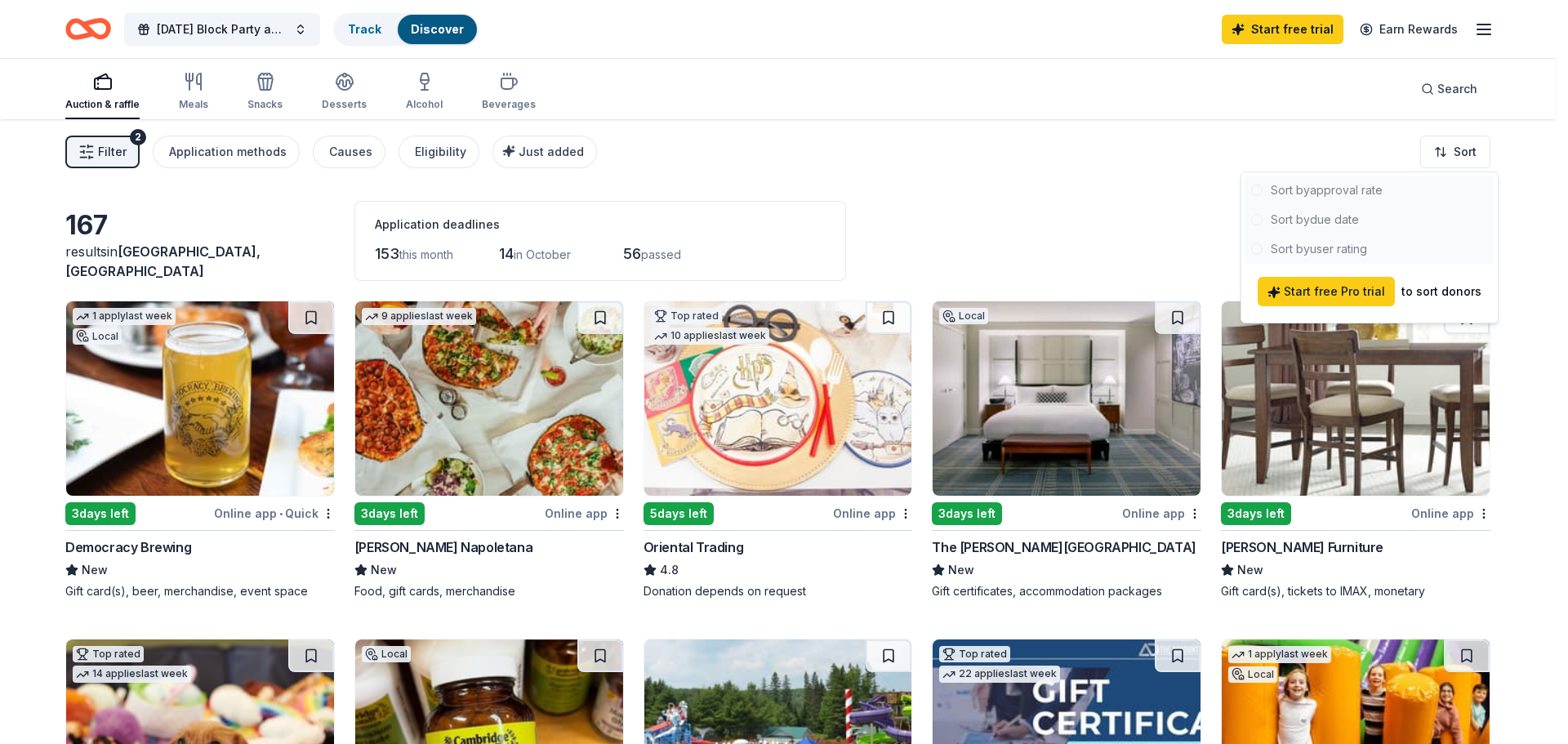
click at [1461, 146] on html "Halloween Block Party and Pet Spooktacular 2025 Track Discover Start free trial…" at bounding box center [784, 372] width 1568 height 744
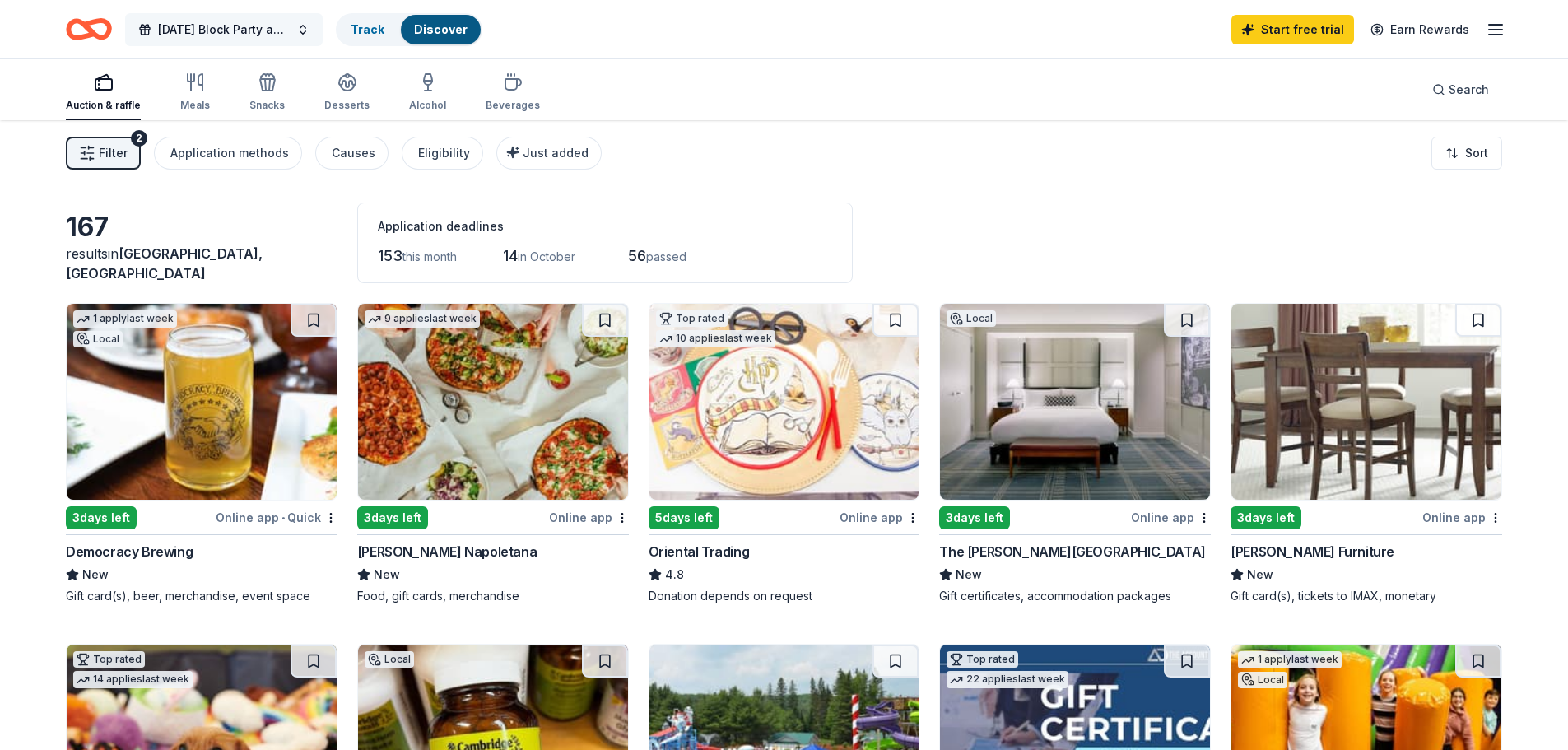
click at [288, 37] on span "[DATE] Block Party and Pet Spooktacular 2025" at bounding box center [223, 30] width 131 height 20
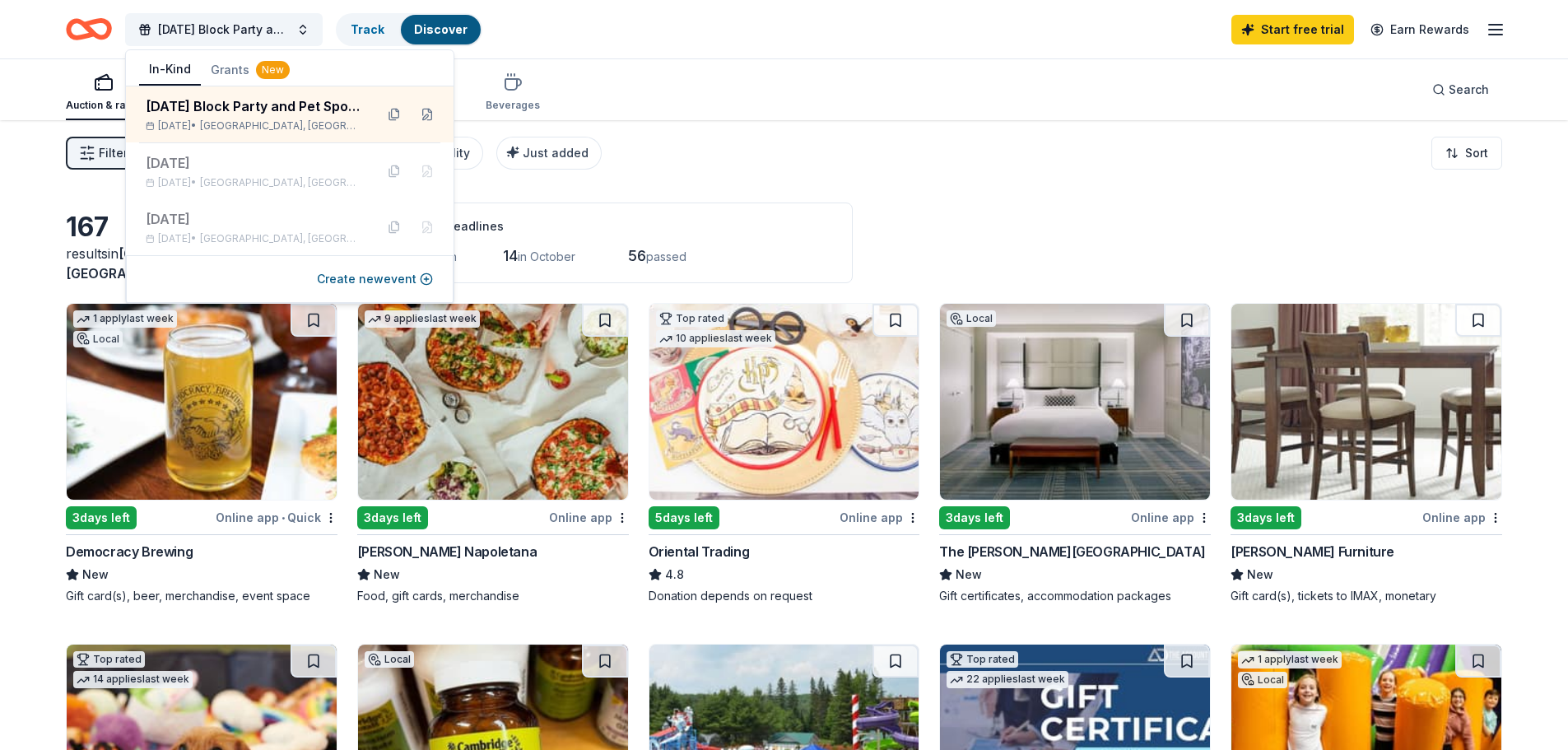
click at [588, 43] on div "Halloween Block Party and Pet Spooktacular 2025 Track Discover Start free trial…" at bounding box center [784, 29] width 1437 height 39
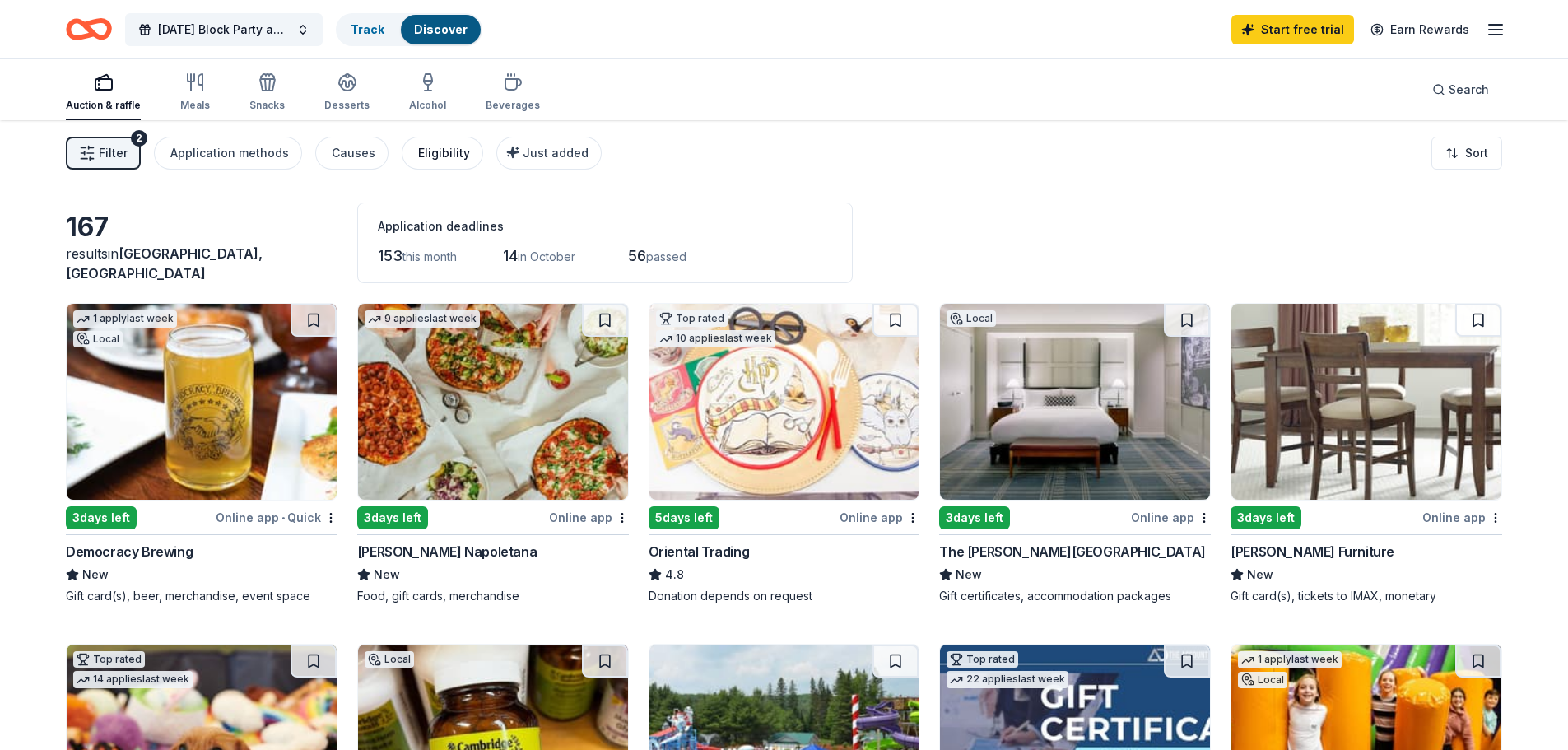
click at [442, 144] on div "Eligibility" at bounding box center [444, 153] width 51 height 20
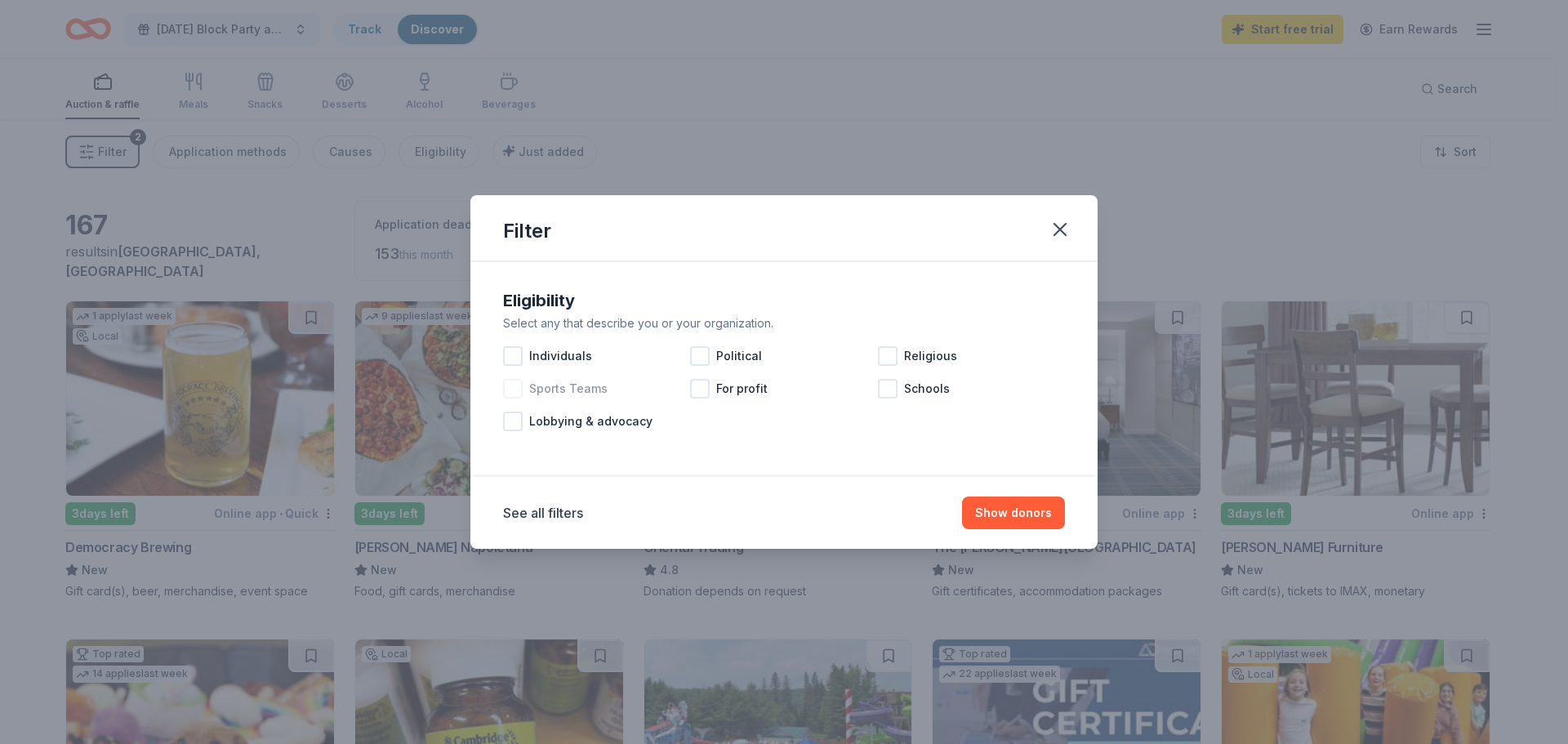
click at [596, 389] on span "Sports Teams" at bounding box center [568, 389] width 78 height 20
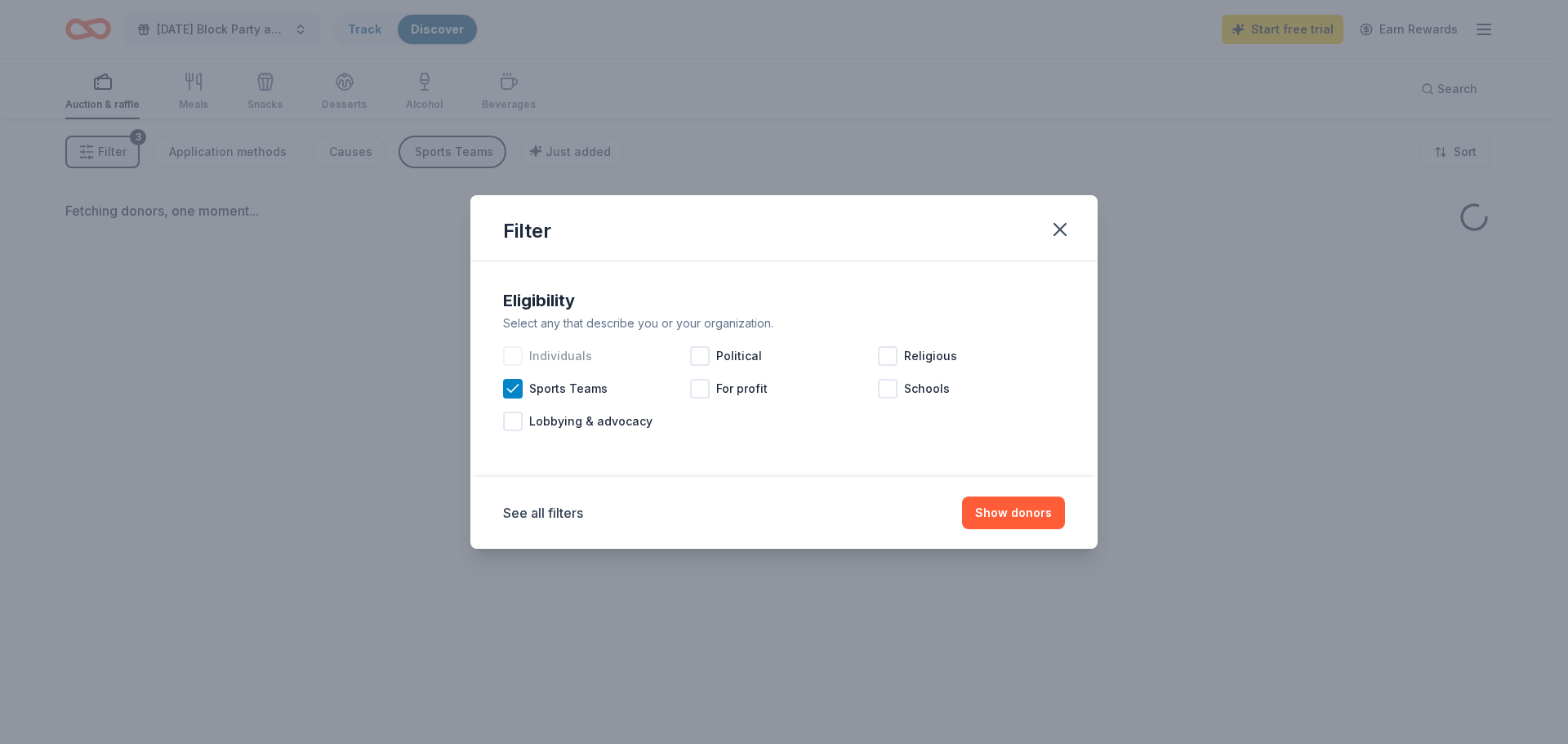
click at [541, 361] on span "Individuals" at bounding box center [560, 356] width 63 height 20
click at [721, 399] on div "For profit" at bounding box center [783, 389] width 187 height 33
click at [1039, 518] on button "Show donors" at bounding box center [1013, 513] width 103 height 33
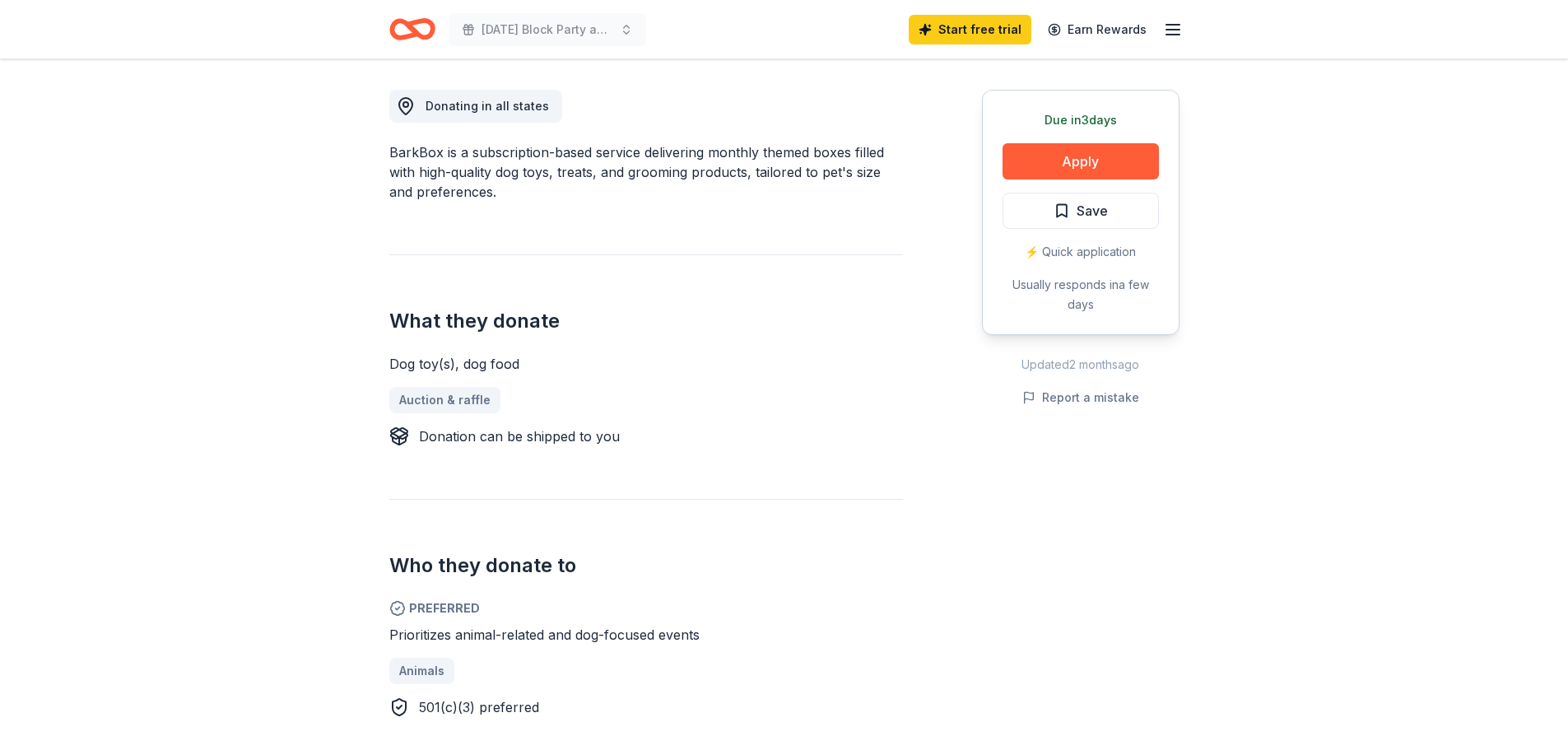
scroll to position [411, 0]
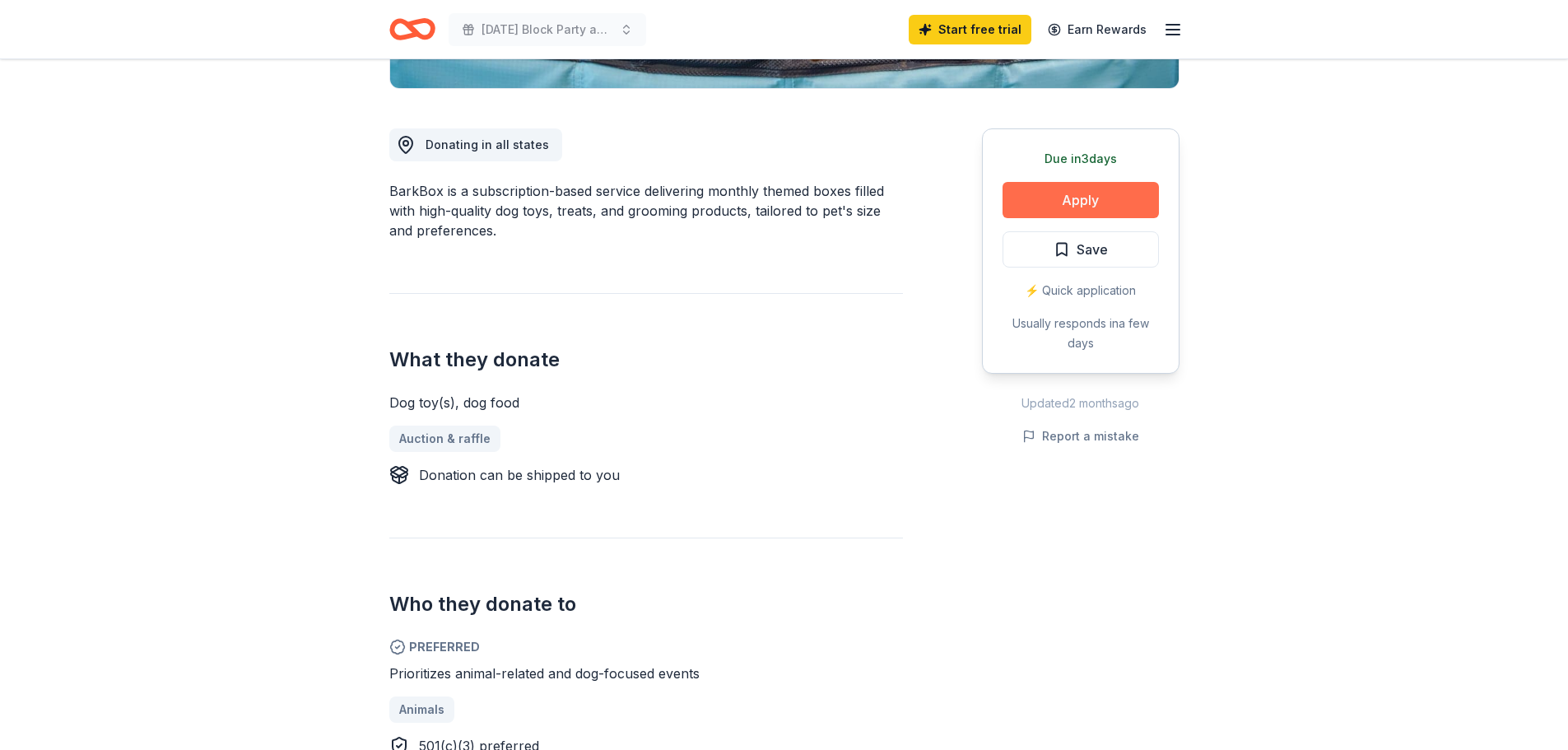
click at [1103, 200] on button "Apply" at bounding box center [1081, 199] width 156 height 36
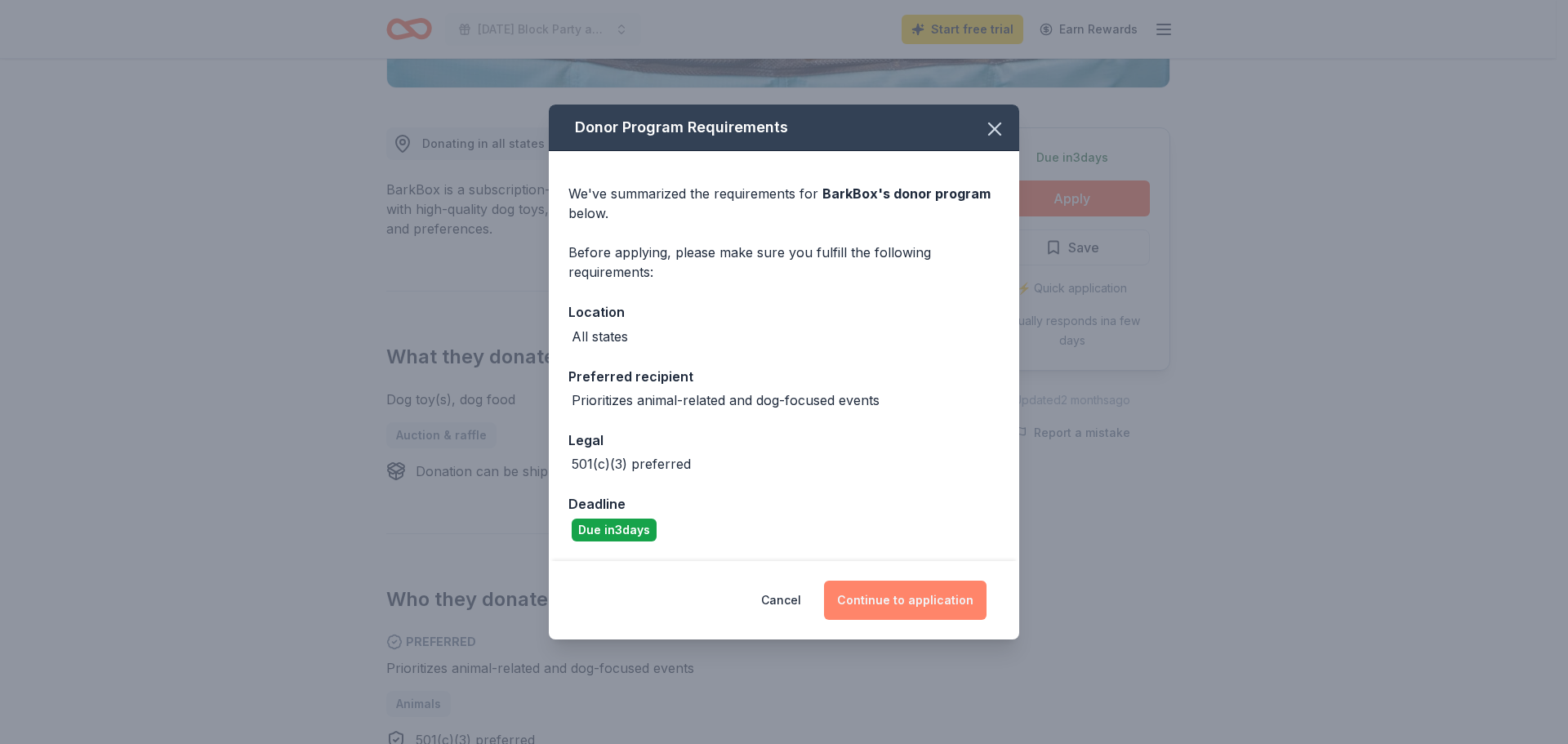
click at [909, 606] on button "Continue to application" at bounding box center [905, 600] width 162 height 39
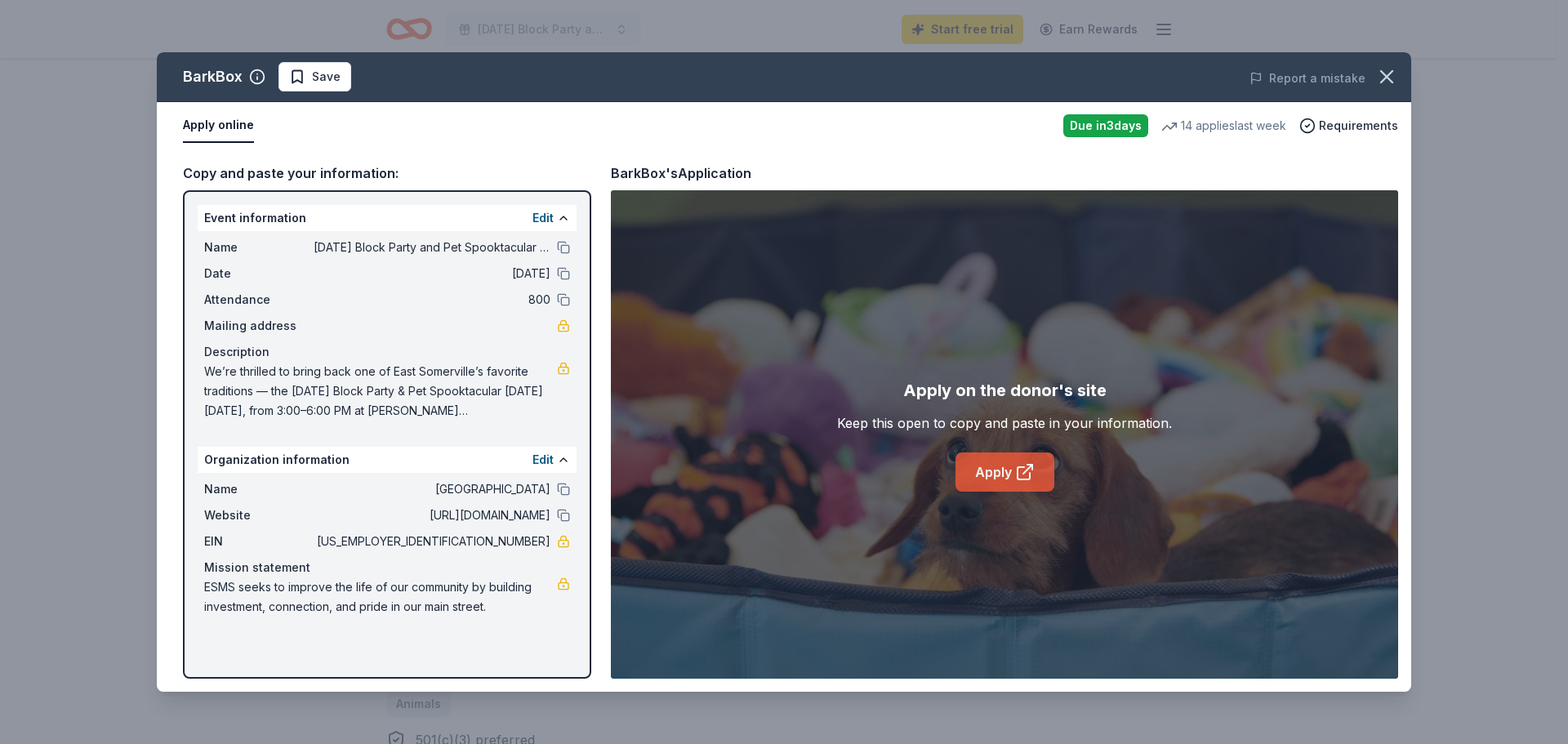
click at [994, 470] on link "Apply" at bounding box center [1004, 472] width 98 height 39
click at [1388, 77] on icon "button" at bounding box center [1386, 76] width 12 height 12
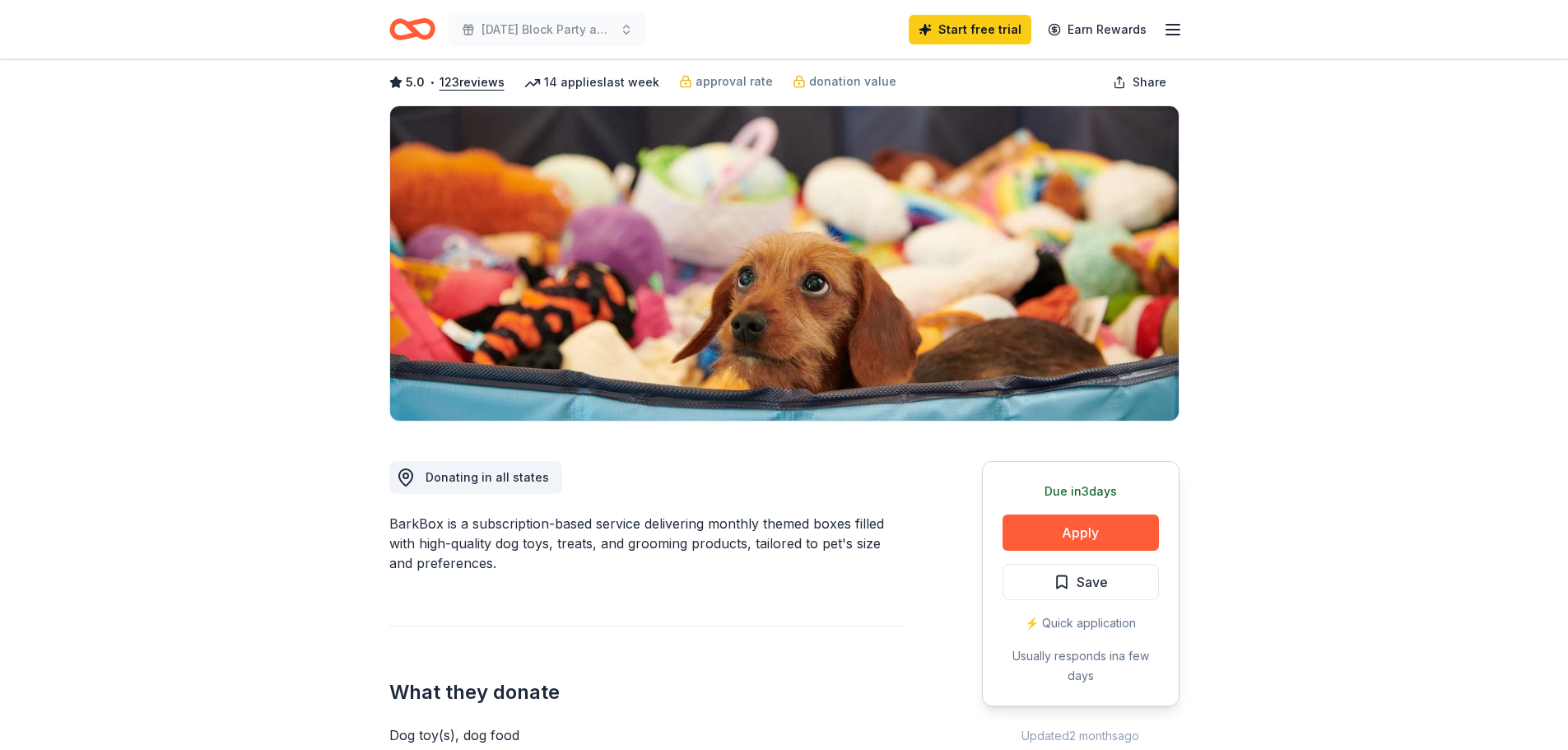
scroll to position [0, 0]
